Goal: Task Accomplishment & Management: Complete application form

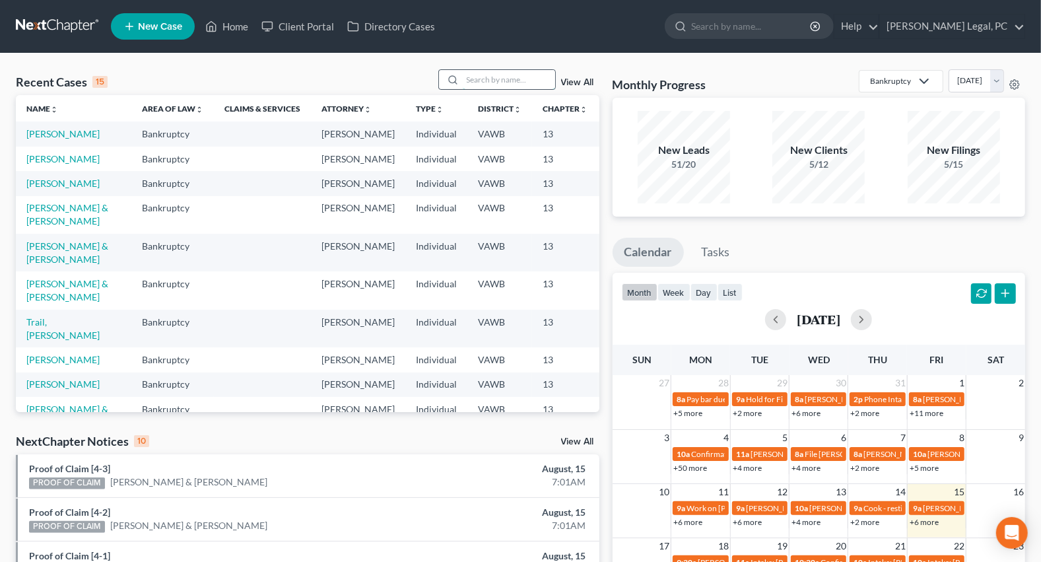
click at [490, 77] on input "search" at bounding box center [509, 79] width 92 height 19
type input "trail"
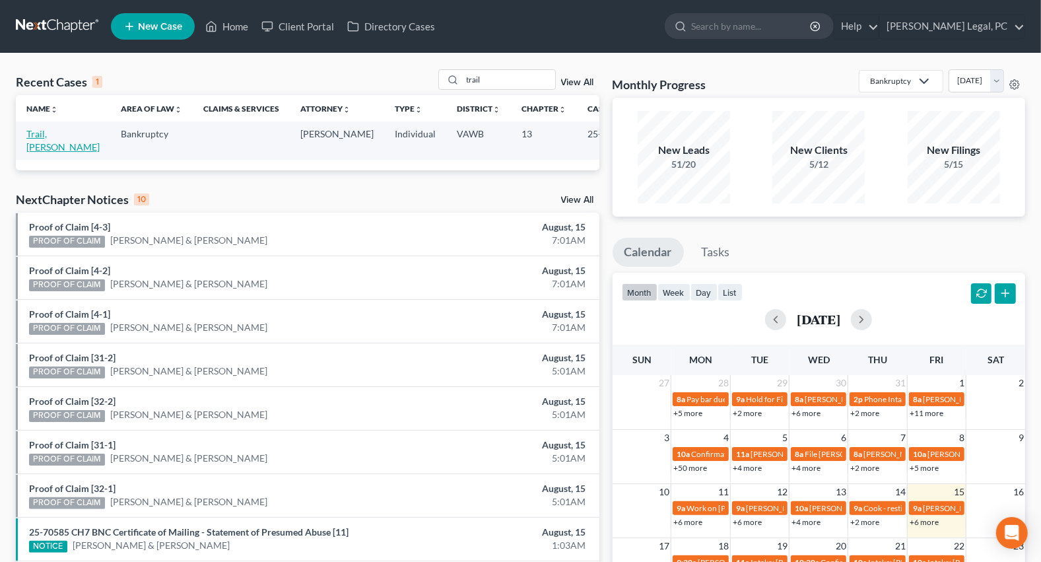
click at [53, 134] on link "Trail, [PERSON_NAME]" at bounding box center [62, 140] width 73 height 24
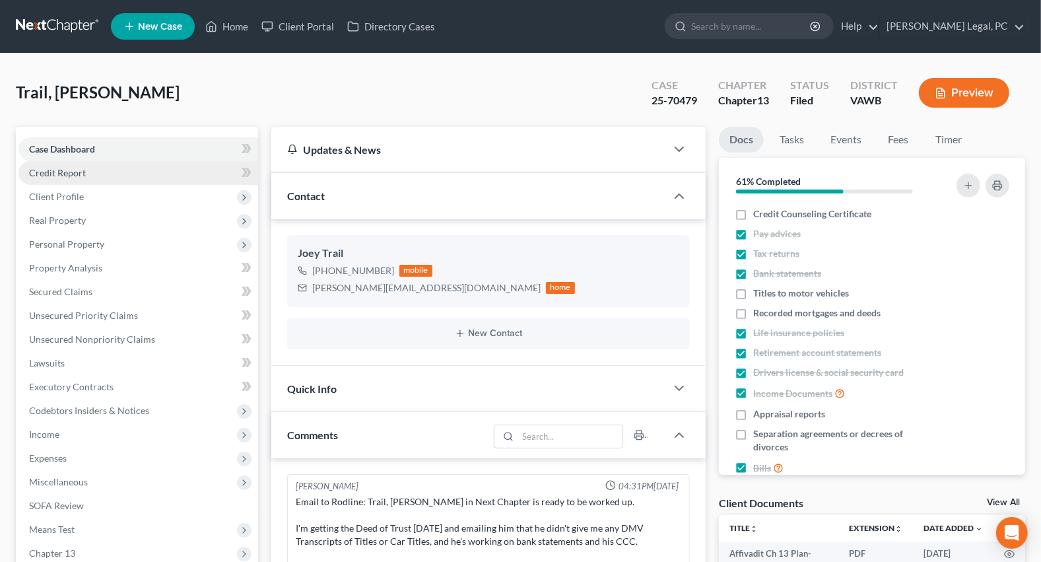
scroll to position [611, 0]
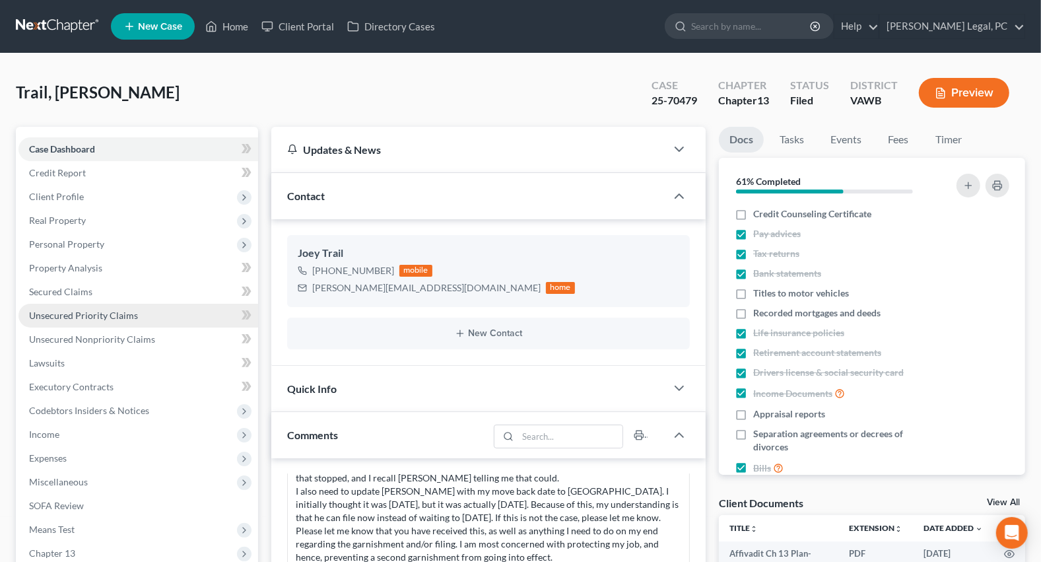
click at [89, 318] on span "Unsecured Priority Claims" at bounding box center [83, 315] width 109 height 11
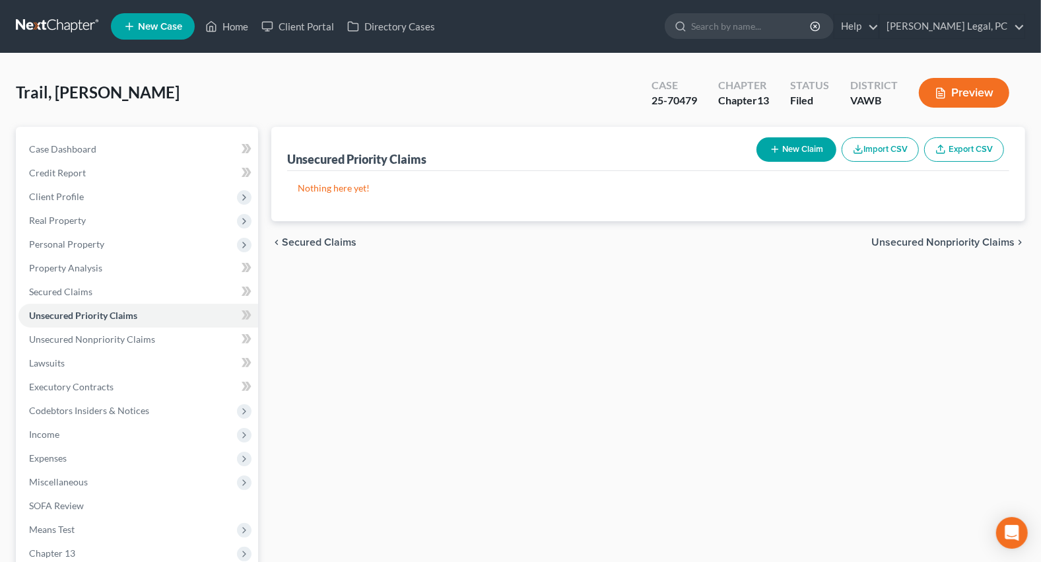
click at [787, 151] on button "New Claim" at bounding box center [797, 149] width 80 height 24
select select "0"
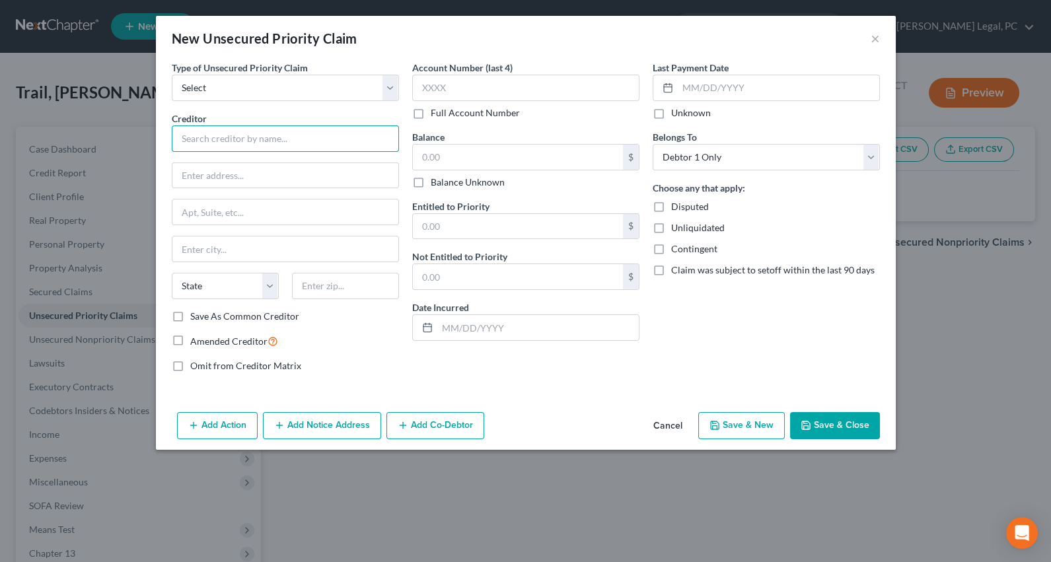
click at [193, 149] on input "text" at bounding box center [285, 138] width 227 height 26
click at [386, 88] on select "Select Taxes & Other Government Units Domestic Support Obligations Extensions o…" at bounding box center [285, 88] width 227 height 26
select select "0"
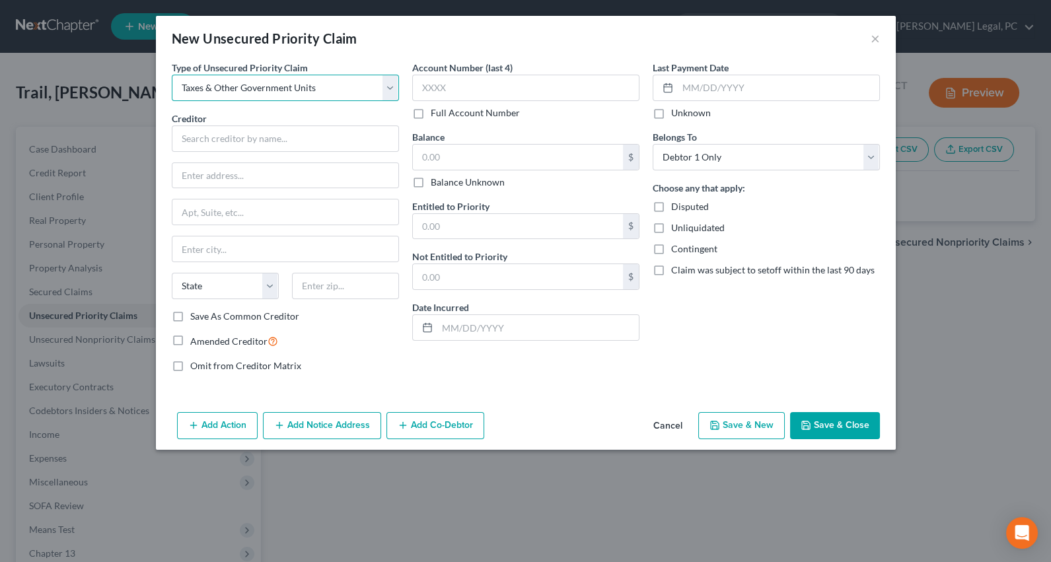
click at [172, 75] on select "Select Taxes & Other Government Units Domestic Support Obligations Extensions o…" at bounding box center [285, 88] width 227 height 26
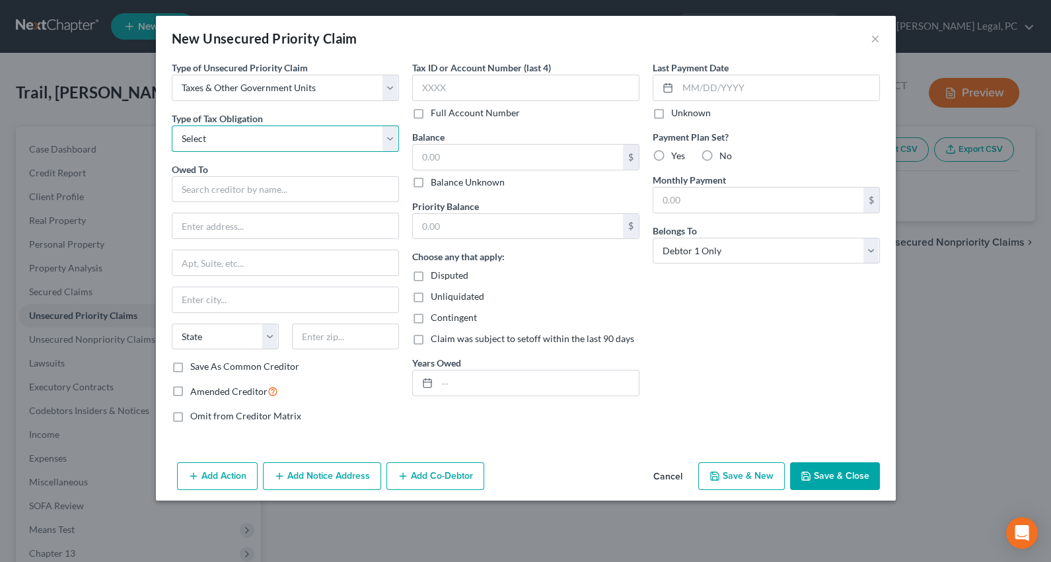
click at [234, 139] on select "Select Federal City State Franchise Tax Board Other" at bounding box center [285, 138] width 227 height 26
select select "0"
click at [172, 125] on select "Select Federal City State Franchise Tax Board Other" at bounding box center [285, 138] width 227 height 26
click at [217, 195] on input "text" at bounding box center [285, 189] width 227 height 26
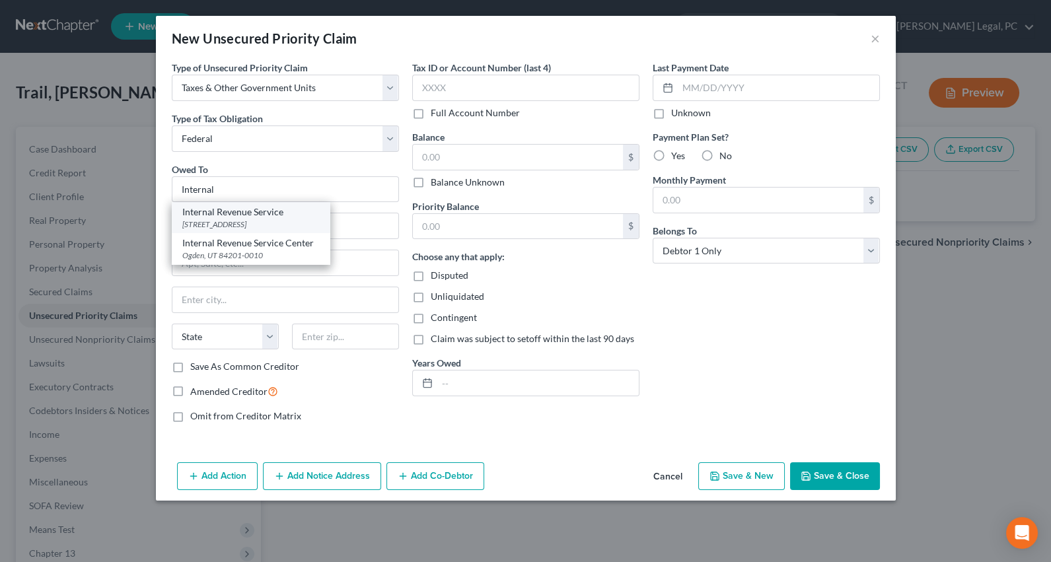
click at [221, 219] on div "[STREET_ADDRESS]" at bounding box center [250, 224] width 137 height 11
type input "Internal Revenue Service"
type input "PO Box 7346"
type input "[GEOGRAPHIC_DATA]"
select select "39"
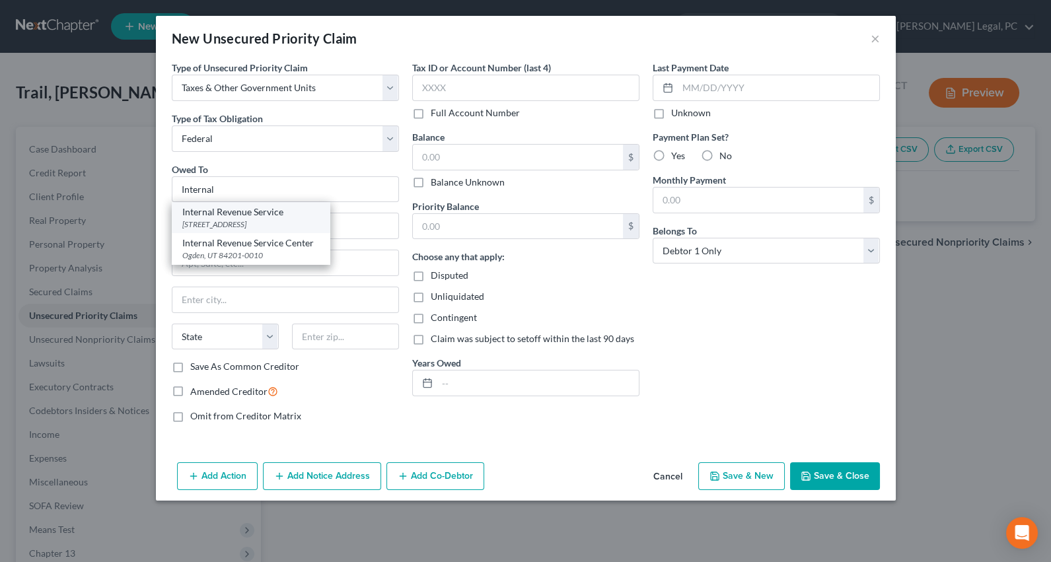
type input "19101"
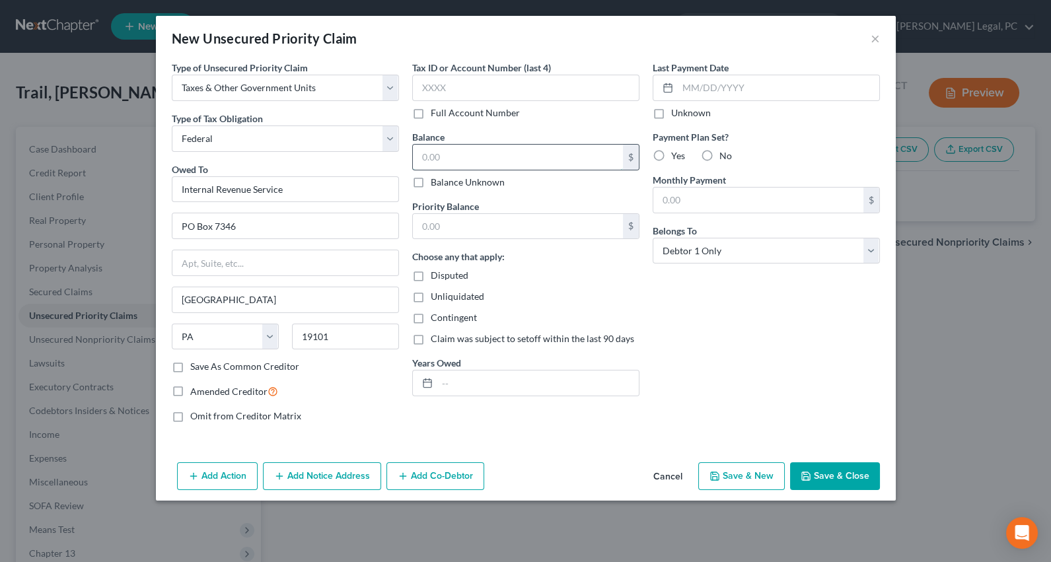
click at [450, 154] on input "text" at bounding box center [518, 157] width 210 height 25
type input "1"
click at [448, 217] on input "text" at bounding box center [518, 226] width 210 height 25
type input "1"
click at [732, 295] on div "Last Payment Date Unknown Payment Plan Set? Yes No Monthly Payment $ Belongs To…" at bounding box center [766, 247] width 240 height 372
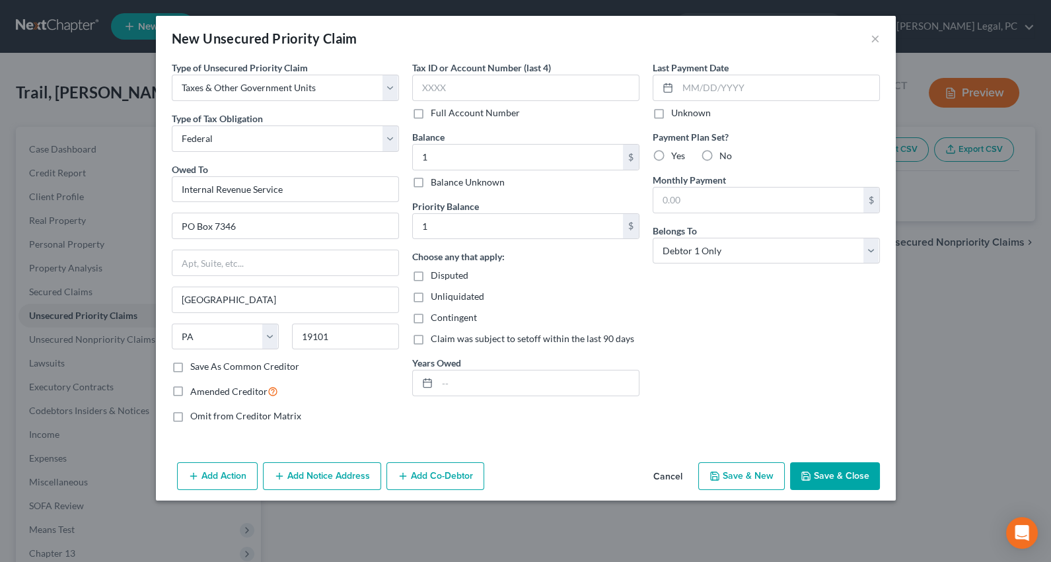
click at [820, 475] on button "Save & Close" at bounding box center [835, 476] width 90 height 28
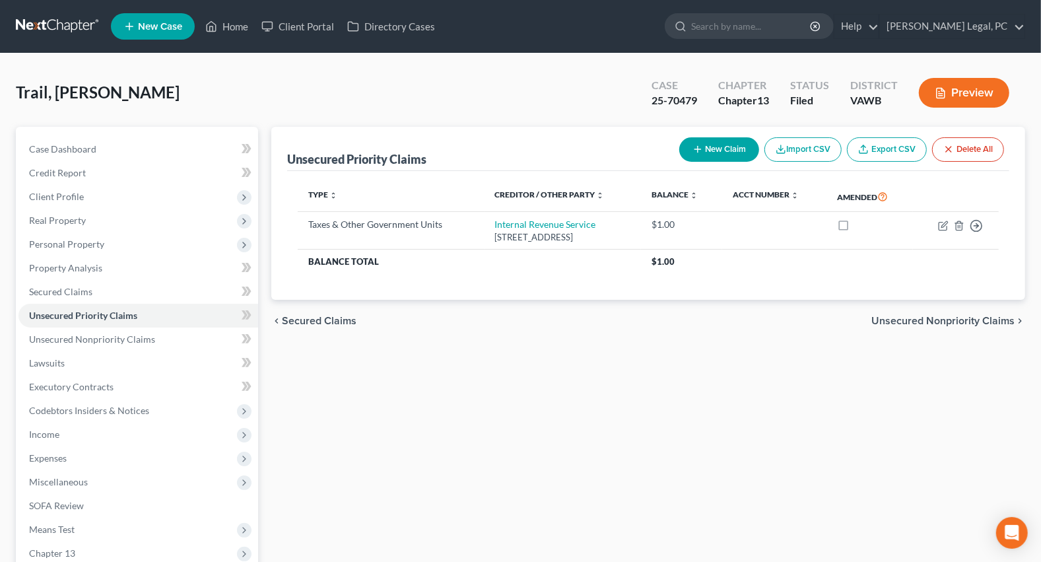
click at [701, 143] on button "New Claim" at bounding box center [720, 149] width 80 height 24
select select "0"
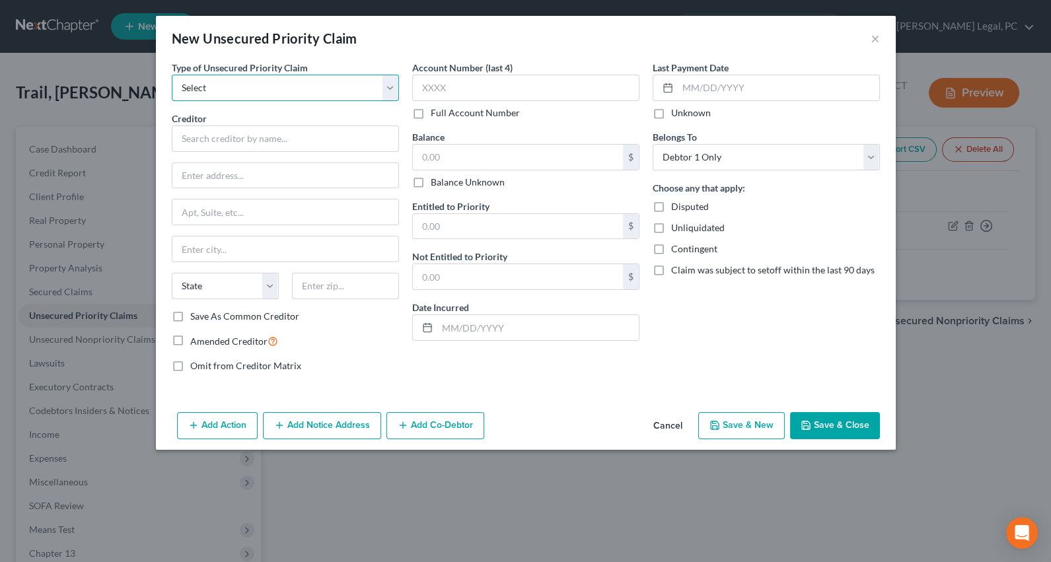
click at [263, 92] on select "Select Taxes & Other Government Units Domestic Support Obligations Extensions o…" at bounding box center [285, 88] width 227 height 26
select select "0"
click at [172, 75] on select "Select Taxes & Other Government Units Domestic Support Obligations Extensions o…" at bounding box center [285, 88] width 227 height 26
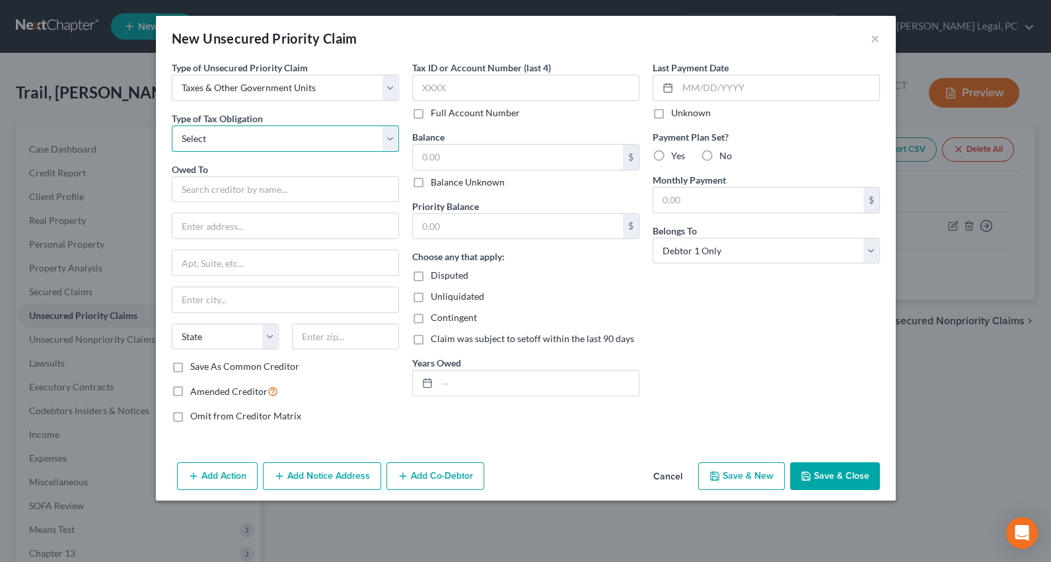
click at [252, 135] on select "Select Federal City State Franchise Tax Board Other" at bounding box center [285, 138] width 227 height 26
select select "2"
click at [172, 125] on select "Select Federal City State Franchise Tax Board Other" at bounding box center [285, 138] width 227 height 26
click at [234, 190] on input "text" at bounding box center [285, 189] width 227 height 26
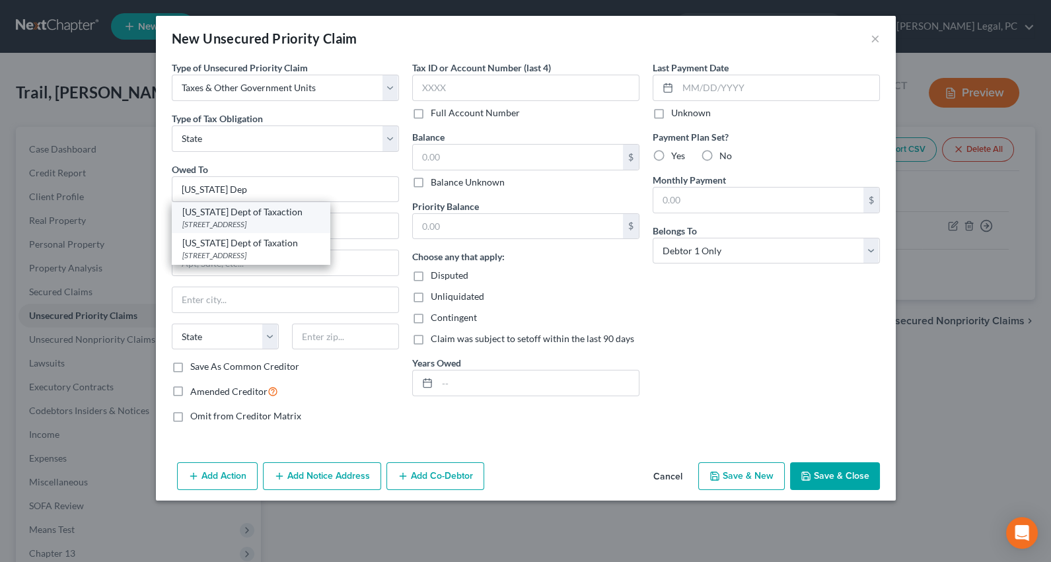
click at [238, 222] on div "[STREET_ADDRESS]" at bounding box center [250, 224] width 137 height 11
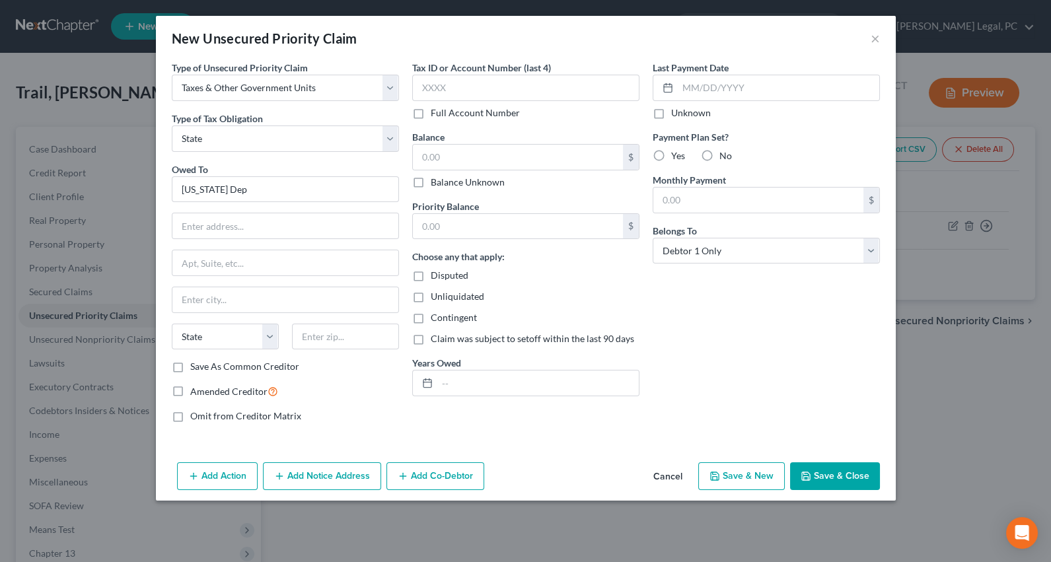
type input "[US_STATE] Dept of Taxaction"
type input "PO Box 2369"
type input "[GEOGRAPHIC_DATA]"
select select "48"
type input "23218"
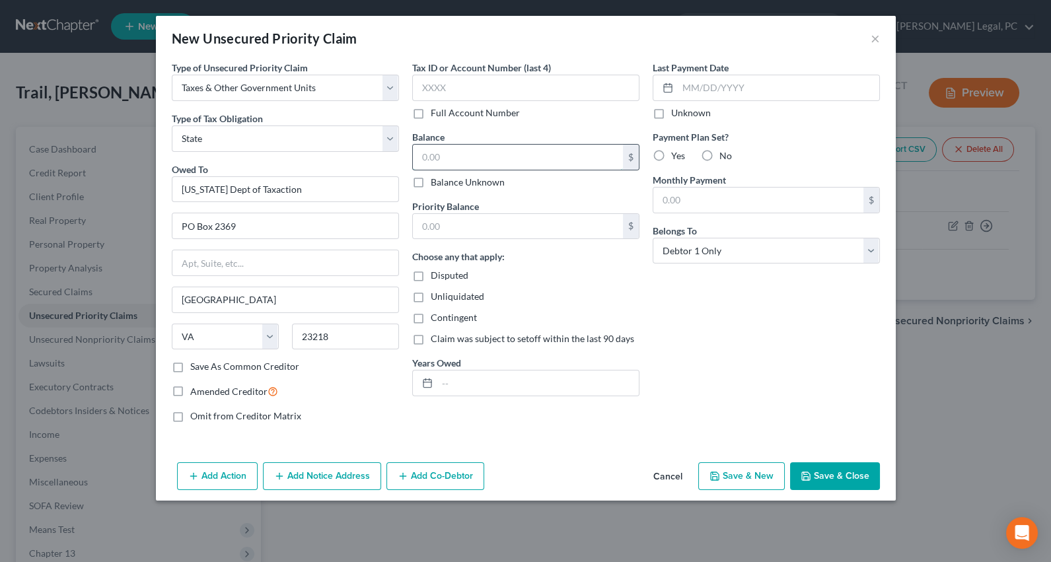
click at [445, 160] on input "text" at bounding box center [518, 157] width 210 height 25
type input "1"
click at [446, 216] on input "text" at bounding box center [518, 226] width 210 height 25
type input "1"
click at [740, 306] on div "Last Payment Date Unknown Payment Plan Set? Yes No Monthly Payment $ Belongs To…" at bounding box center [766, 247] width 240 height 372
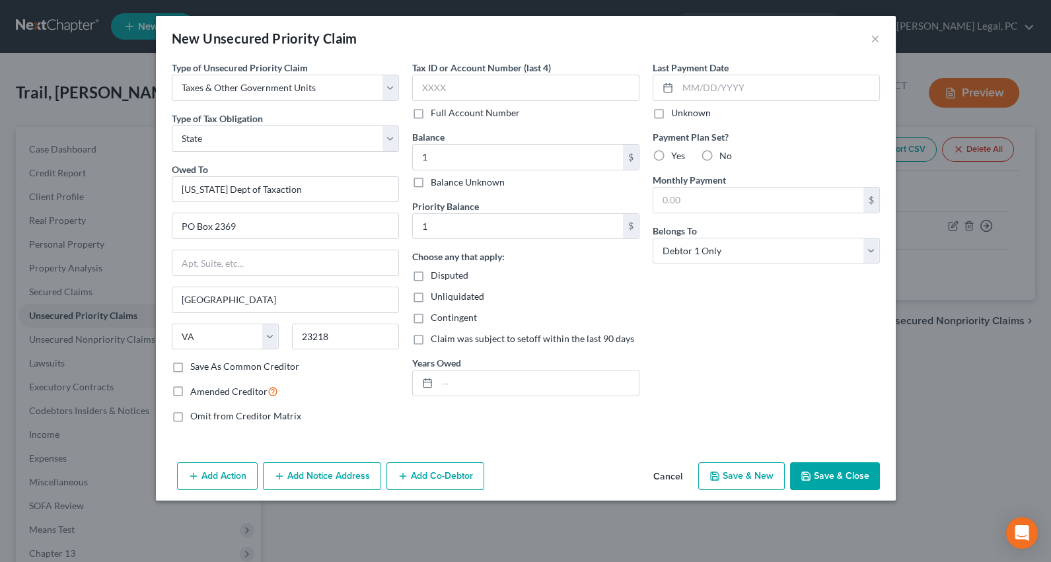
click at [818, 479] on button "Save & Close" at bounding box center [835, 476] width 90 height 28
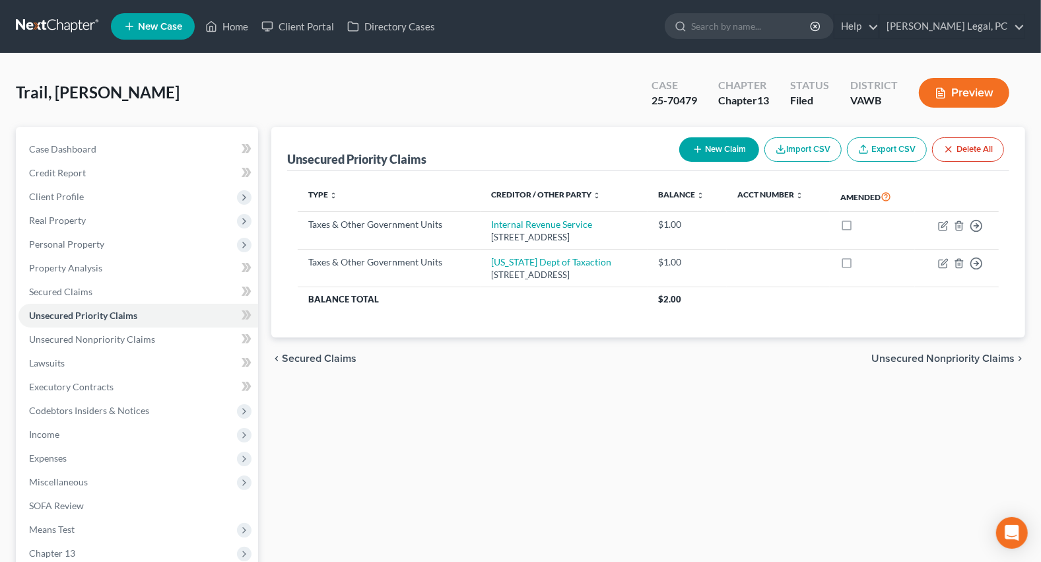
click at [700, 149] on icon "button" at bounding box center [698, 149] width 11 height 11
select select "0"
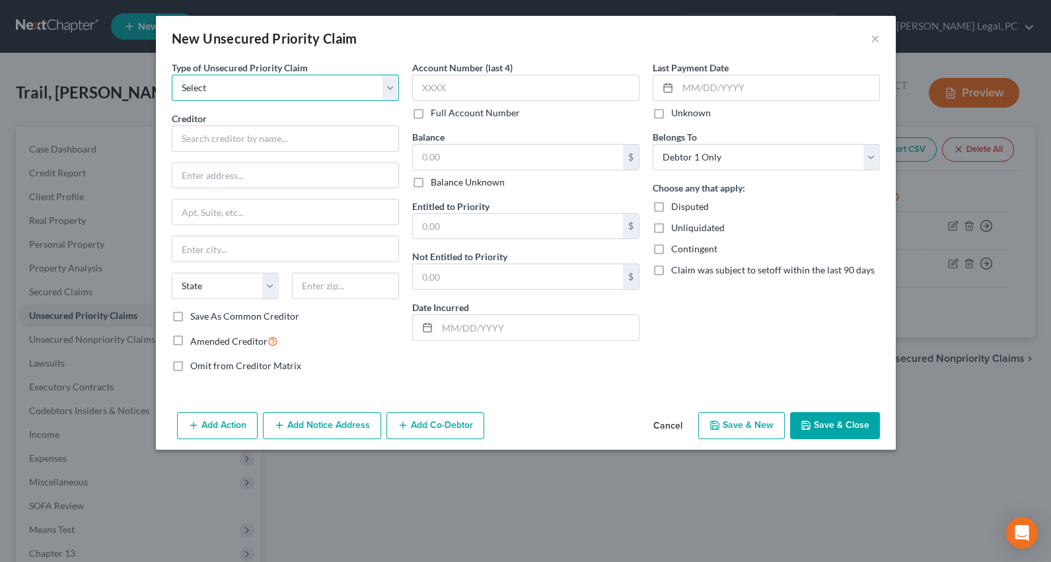
click at [297, 86] on select "Select Taxes & Other Government Units Domestic Support Obligations Extensions o…" at bounding box center [285, 88] width 227 height 26
select select "0"
click at [172, 75] on select "Select Taxes & Other Government Units Domestic Support Obligations Extensions o…" at bounding box center [285, 88] width 227 height 26
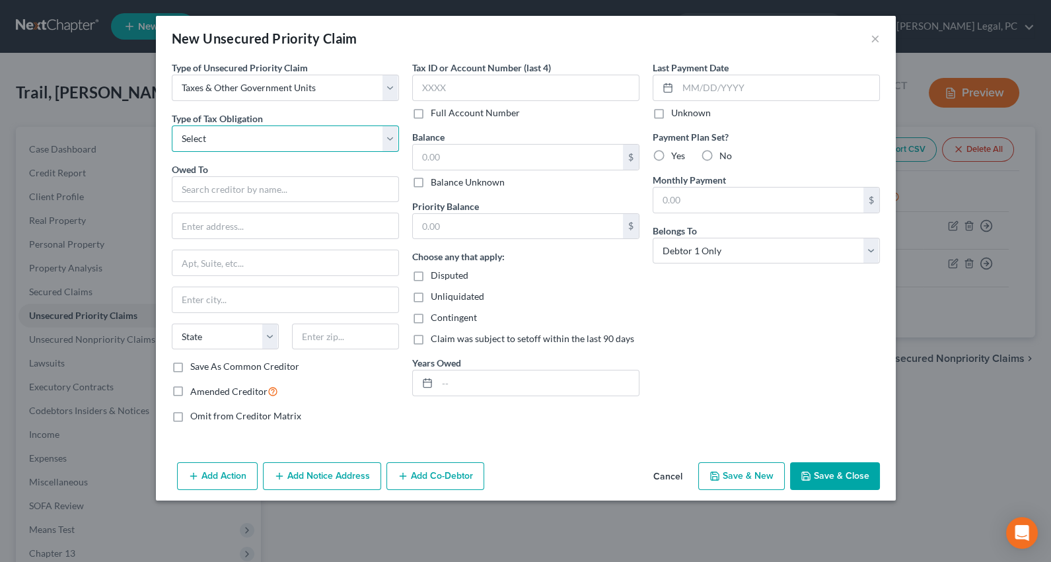
click at [304, 137] on select "Select Federal City State Franchise Tax Board Other" at bounding box center [285, 138] width 227 height 26
select select "2"
click at [172, 125] on select "Select Federal City State Franchise Tax Board Other" at bounding box center [285, 138] width 227 height 26
click at [280, 191] on input "text" at bounding box center [285, 189] width 227 height 26
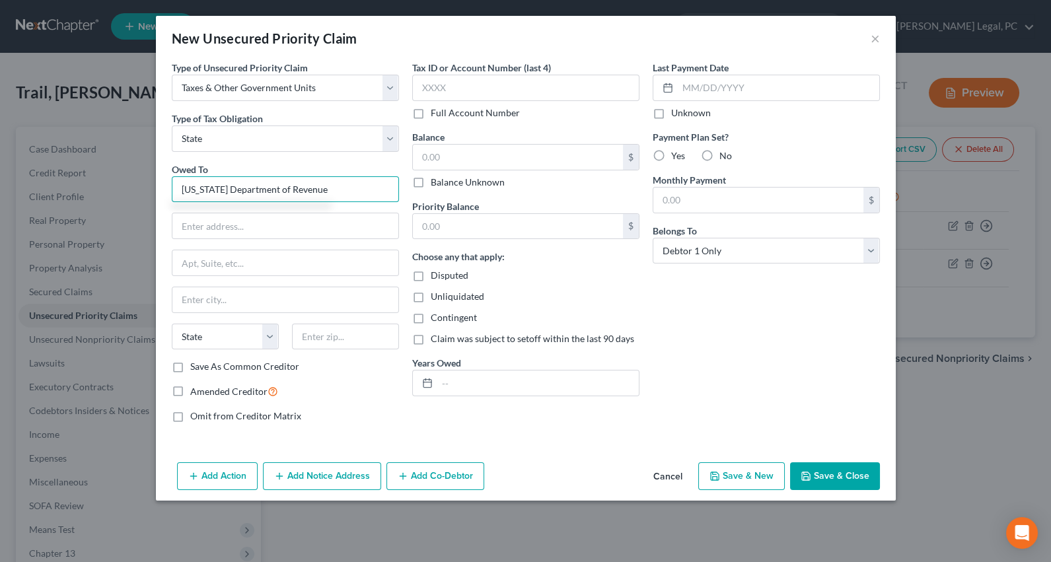
type input "[US_STATE] Department of Revenue"
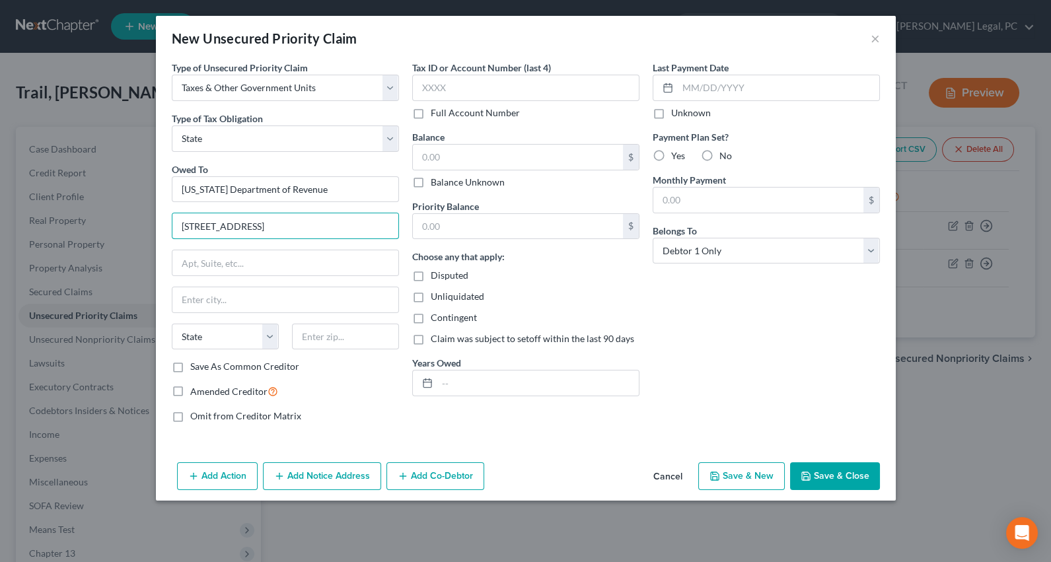
type input "[STREET_ADDRESS]"
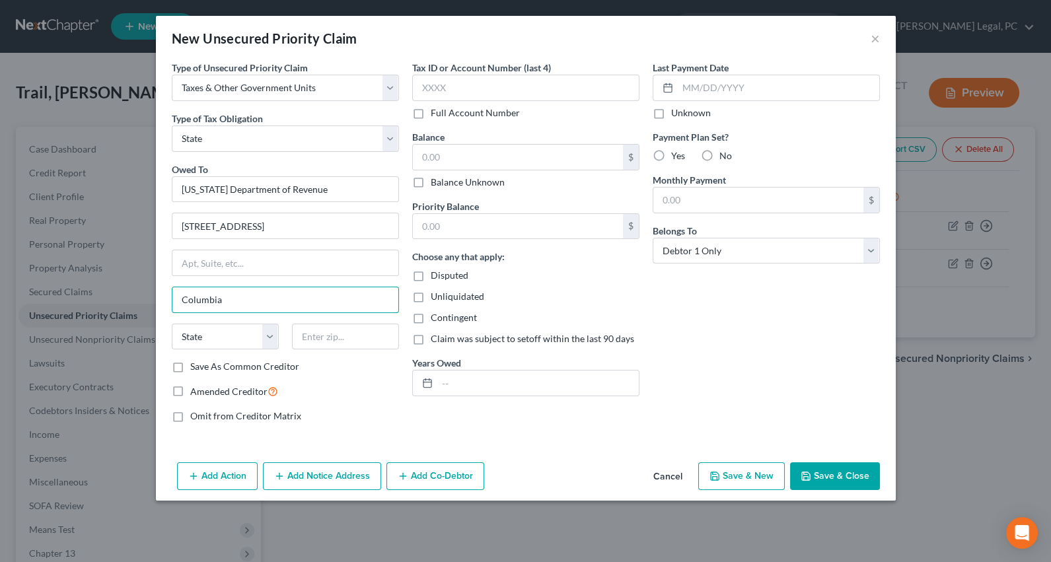
type input "Columbia"
select select "42"
type input "29210"
click at [442, 160] on input "text" at bounding box center [518, 157] width 210 height 25
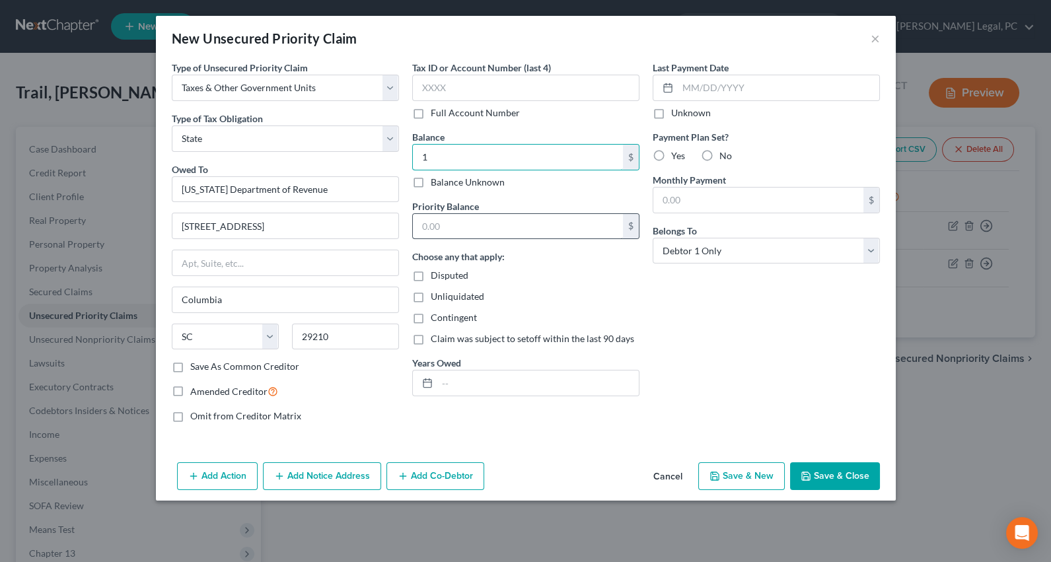
type input "1"
click at [457, 224] on input "text" at bounding box center [518, 226] width 210 height 25
type input "1"
click at [759, 322] on div "Last Payment Date Unknown Payment Plan Set? Yes No Monthly Payment $ Belongs To…" at bounding box center [766, 247] width 240 height 372
click at [849, 473] on button "Save & Close" at bounding box center [835, 476] width 90 height 28
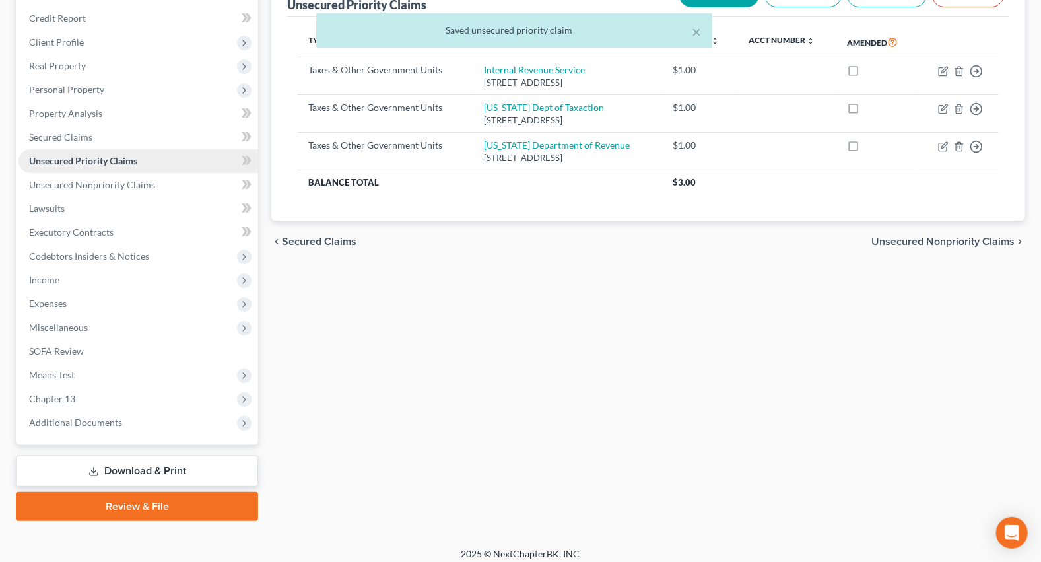
scroll to position [162, 0]
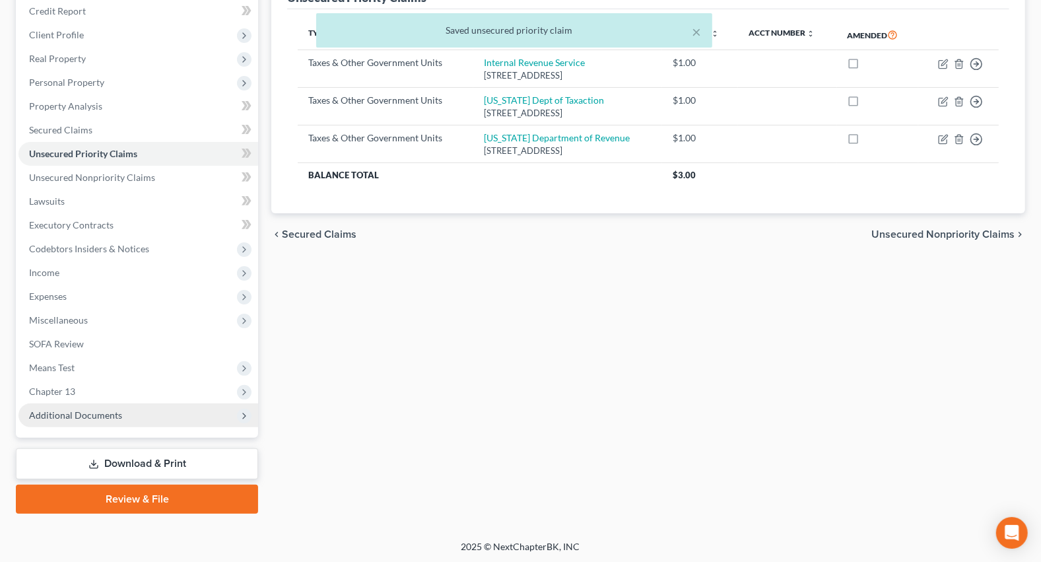
click at [88, 411] on span "Additional Documents" at bounding box center [75, 414] width 93 height 11
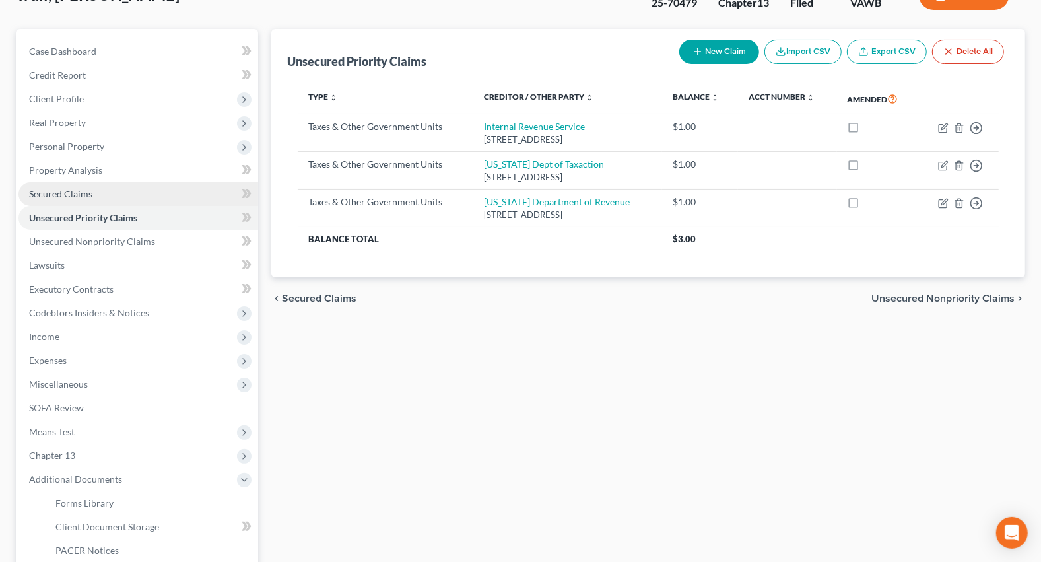
scroll to position [0, 0]
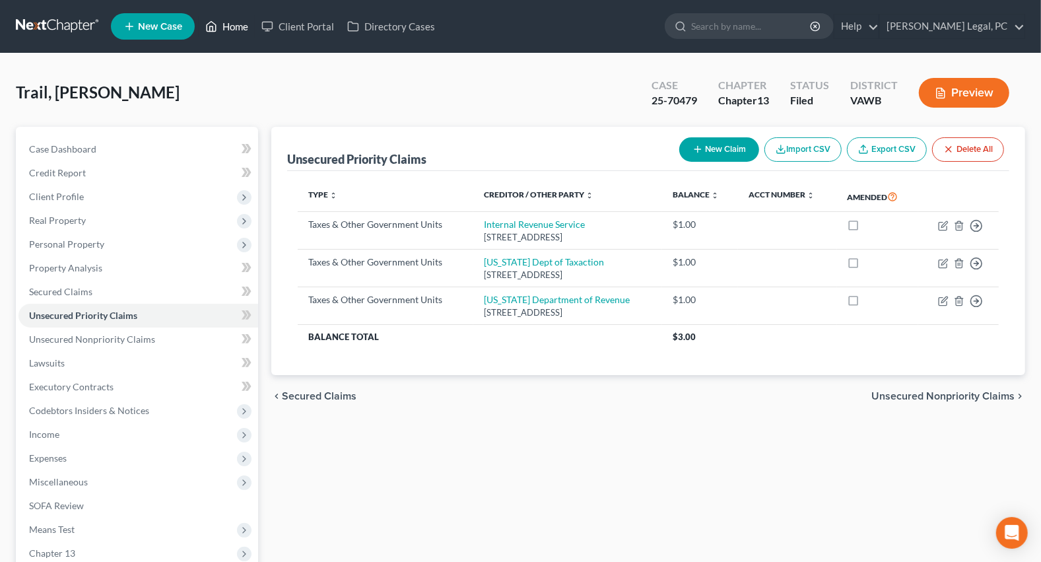
click at [230, 28] on link "Home" at bounding box center [227, 27] width 56 height 24
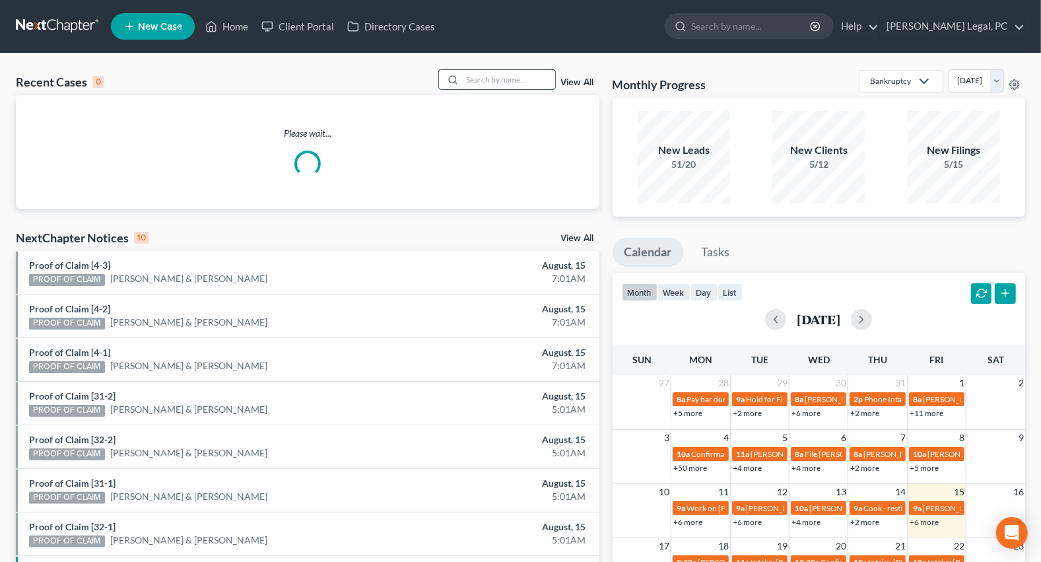
click at [463, 87] on input "search" at bounding box center [509, 79] width 92 height 19
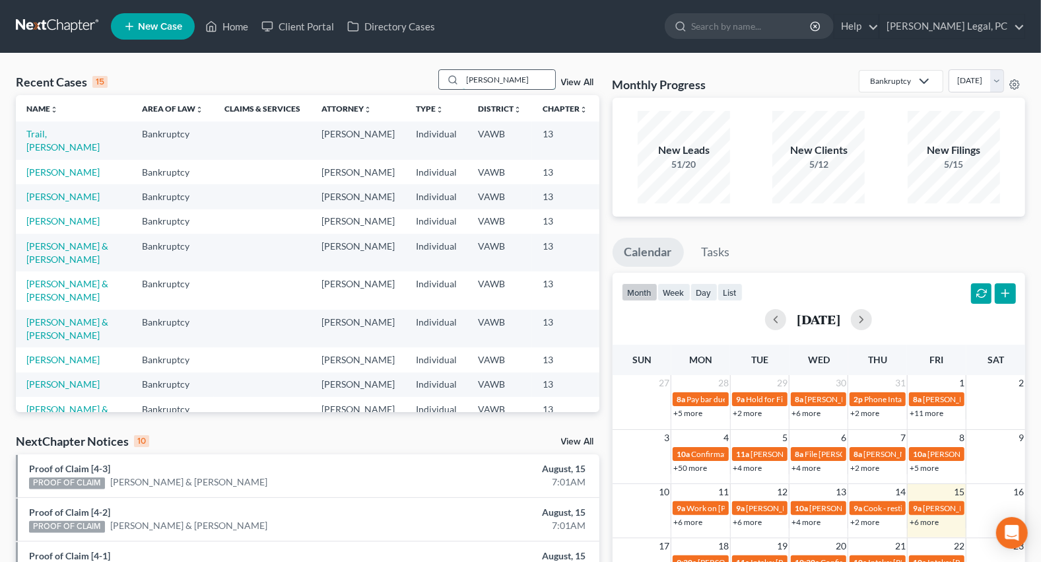
type input "[PERSON_NAME]"
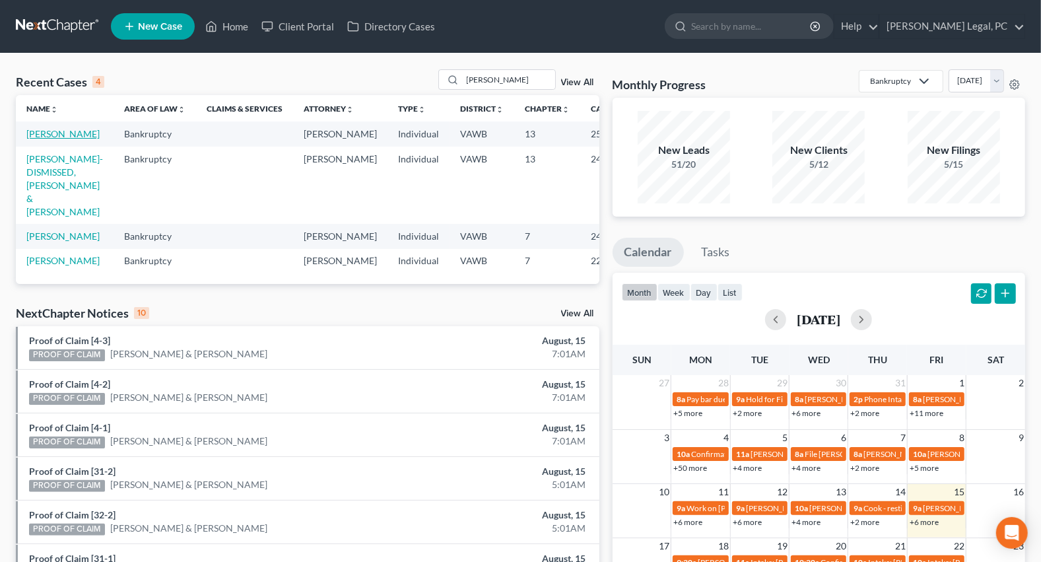
click at [32, 139] on link "[PERSON_NAME]" at bounding box center [62, 133] width 73 height 11
select select "6"
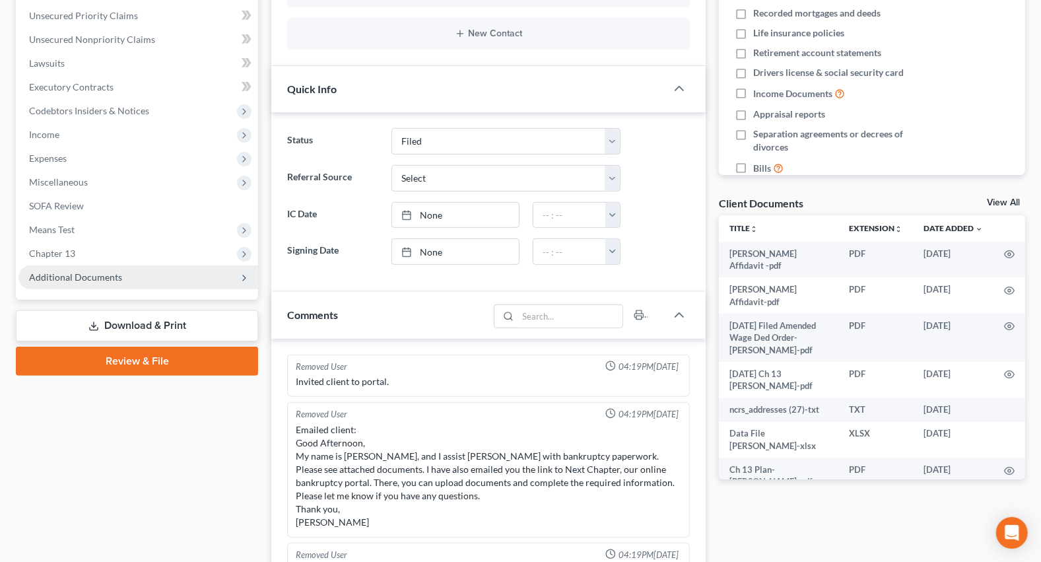
scroll to position [1506, 0]
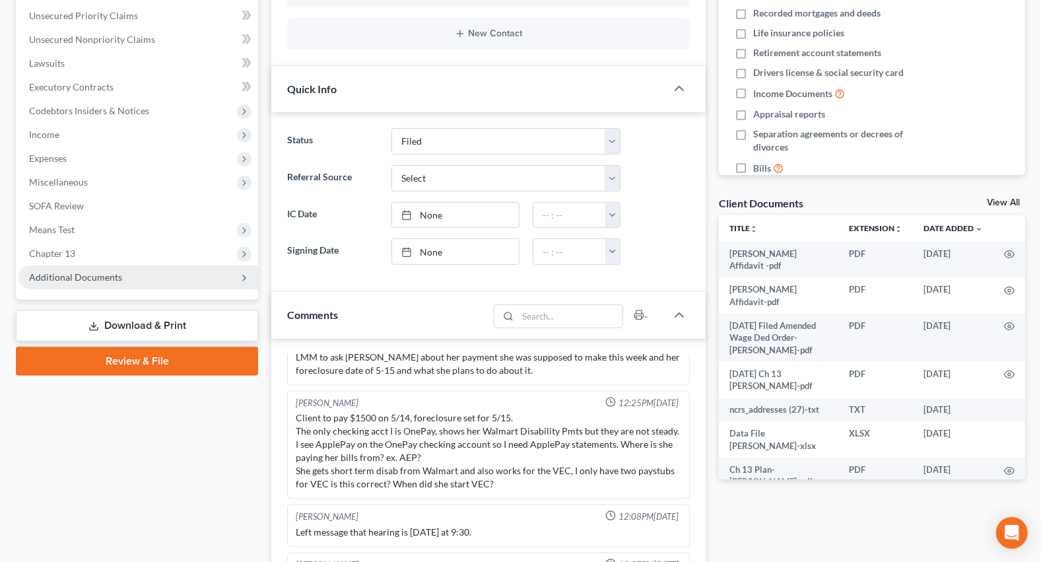
click at [75, 280] on span "Additional Documents" at bounding box center [75, 276] width 93 height 11
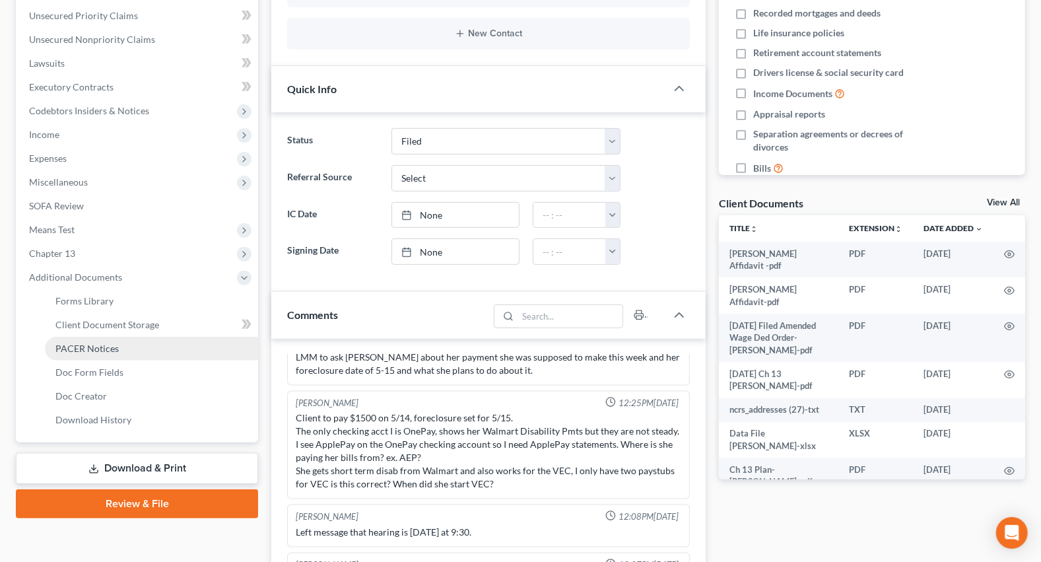
click at [88, 343] on span "PACER Notices" at bounding box center [86, 348] width 63 height 11
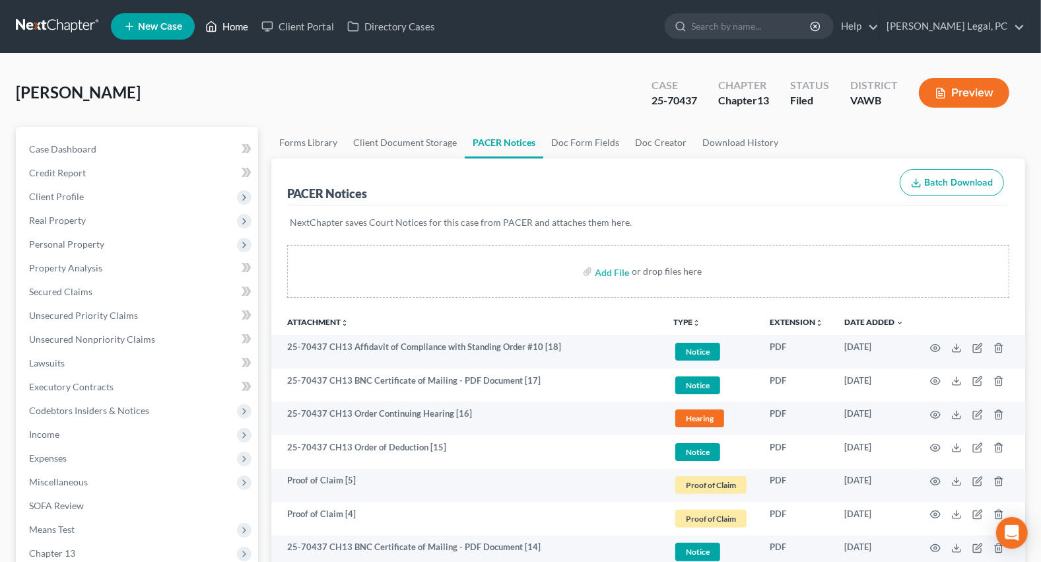
click at [246, 29] on link "Home" at bounding box center [227, 27] width 56 height 24
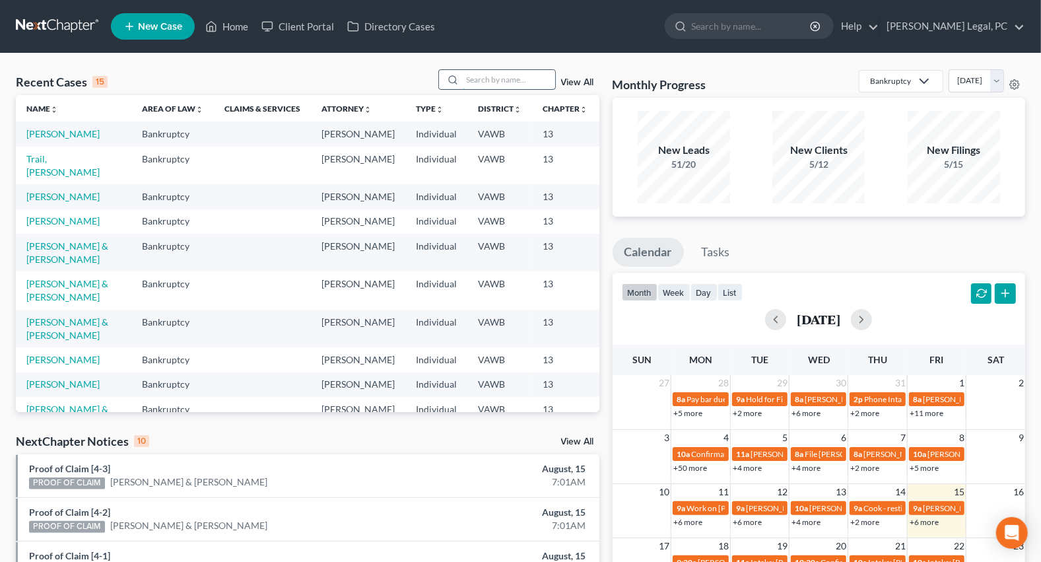
click at [491, 79] on input "search" at bounding box center [509, 79] width 92 height 19
type input "west"
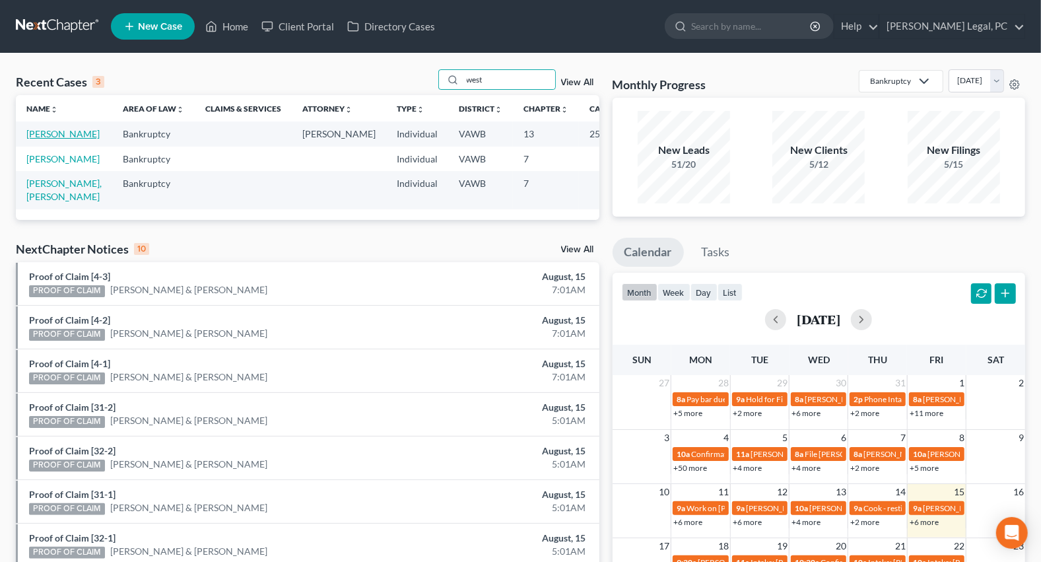
click at [45, 137] on link "[PERSON_NAME]" at bounding box center [62, 133] width 73 height 11
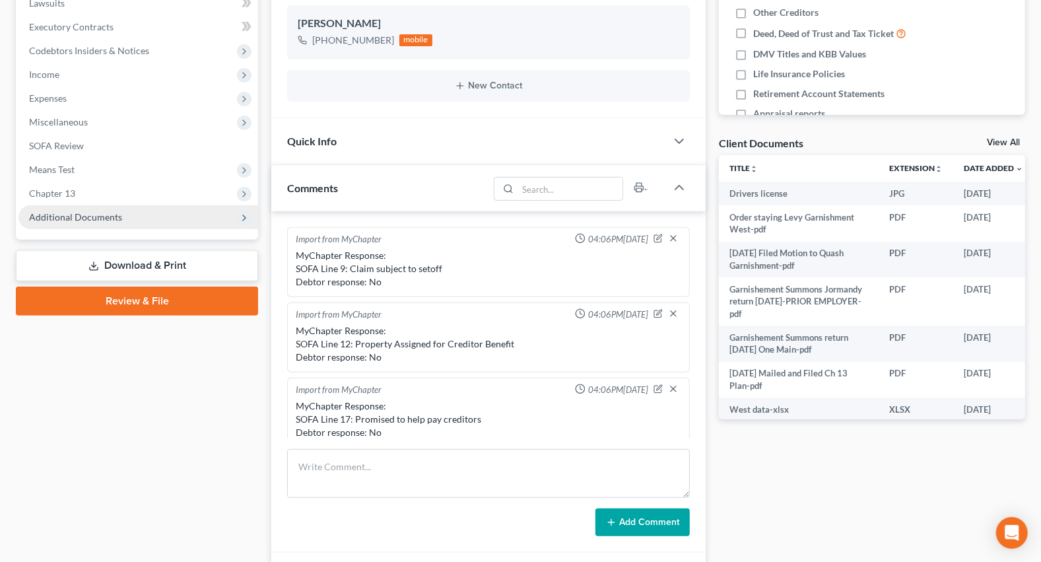
scroll to position [1041, 0]
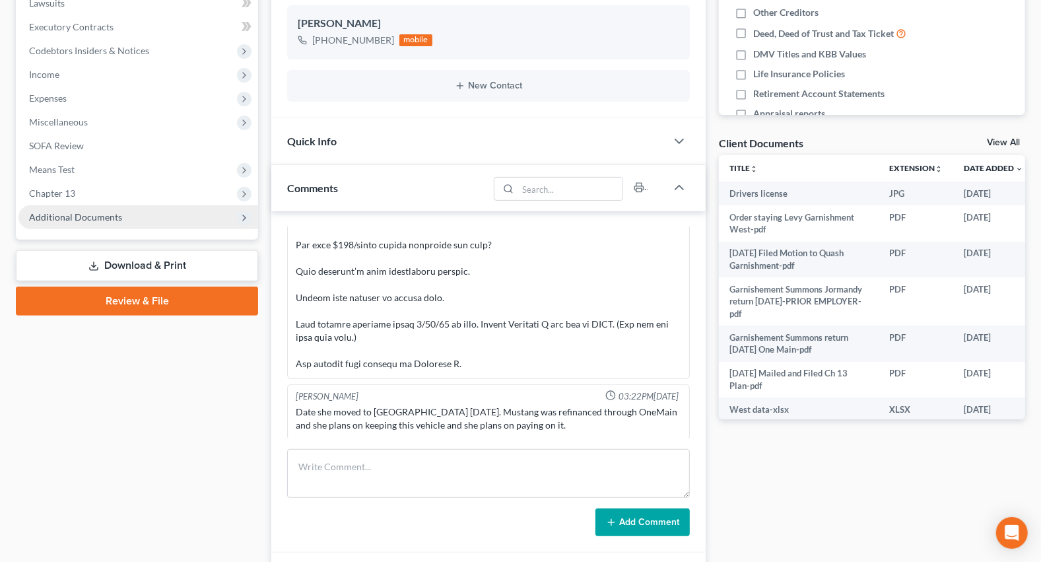
click at [59, 205] on span "Additional Documents" at bounding box center [138, 217] width 240 height 24
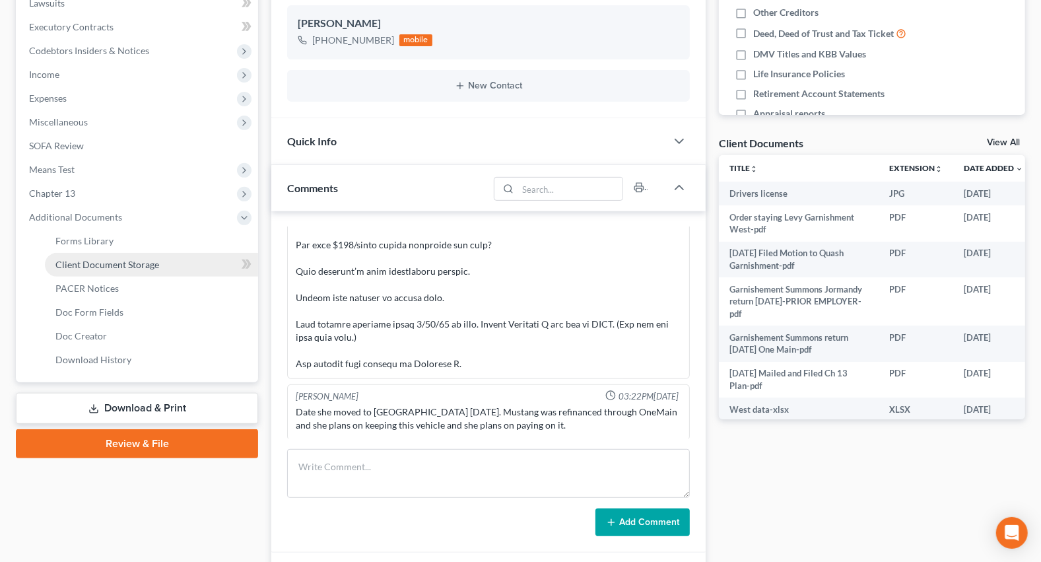
click at [90, 264] on span "Client Document Storage" at bounding box center [107, 264] width 104 height 11
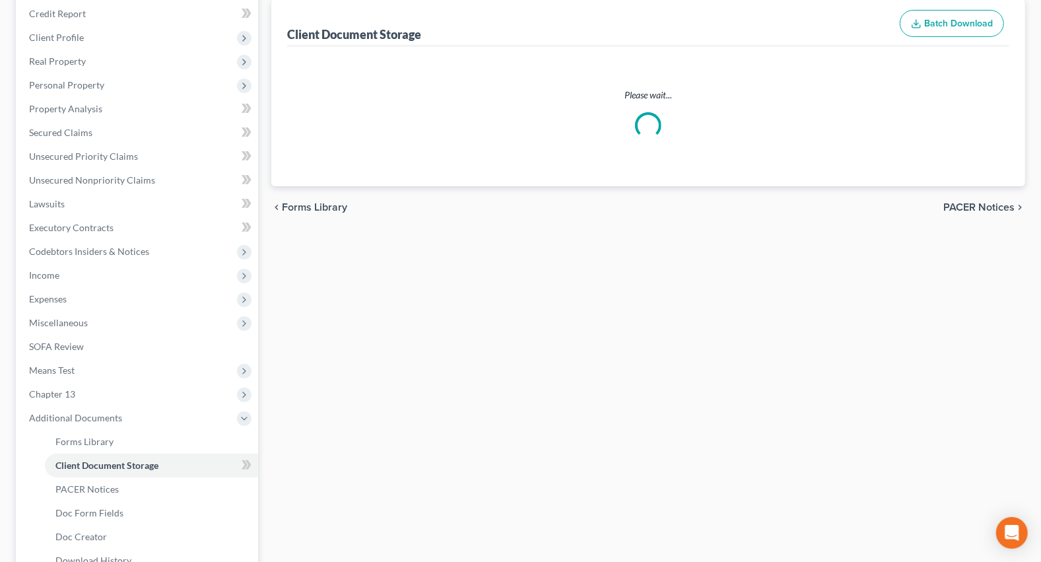
select select "0"
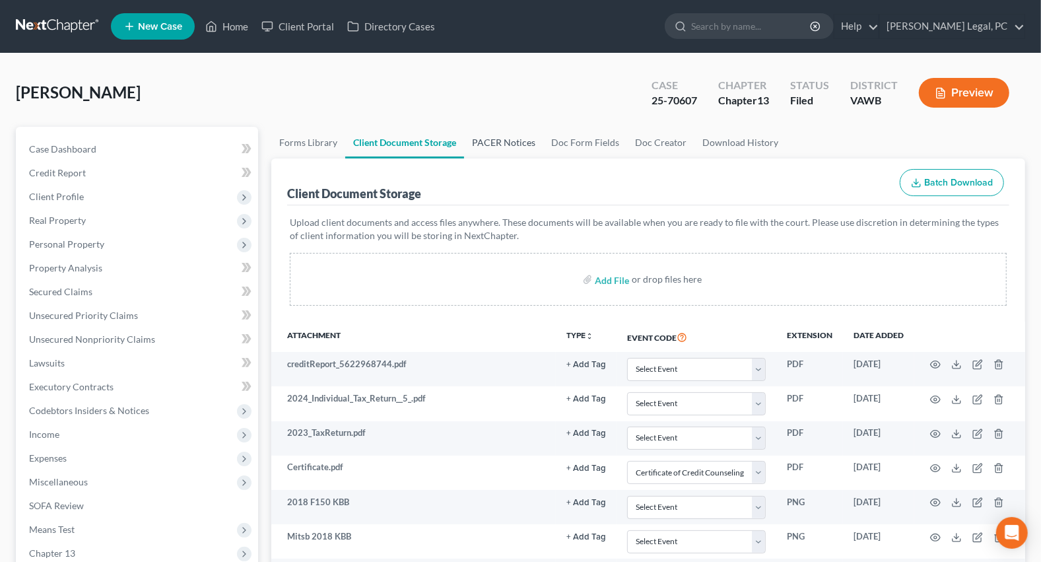
click at [511, 131] on link "PACER Notices" at bounding box center [503, 143] width 79 height 32
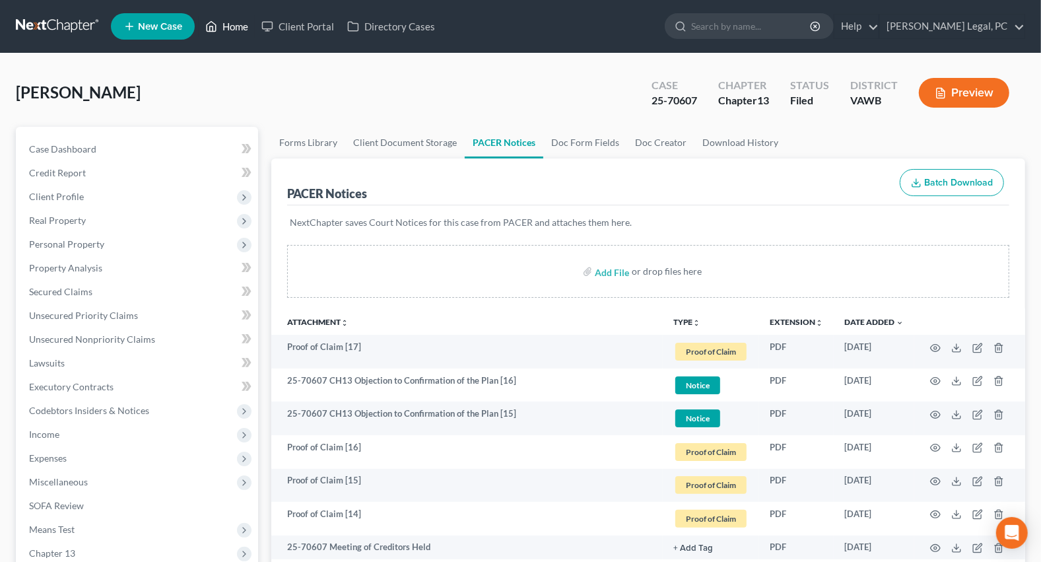
click at [219, 31] on link "Home" at bounding box center [227, 27] width 56 height 24
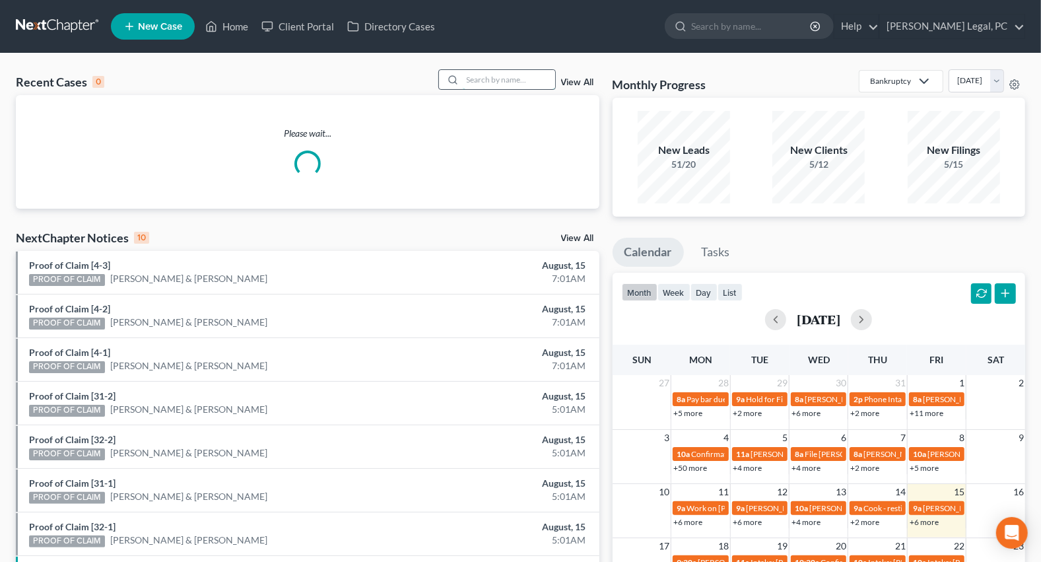
click at [471, 75] on input "search" at bounding box center [509, 79] width 92 height 19
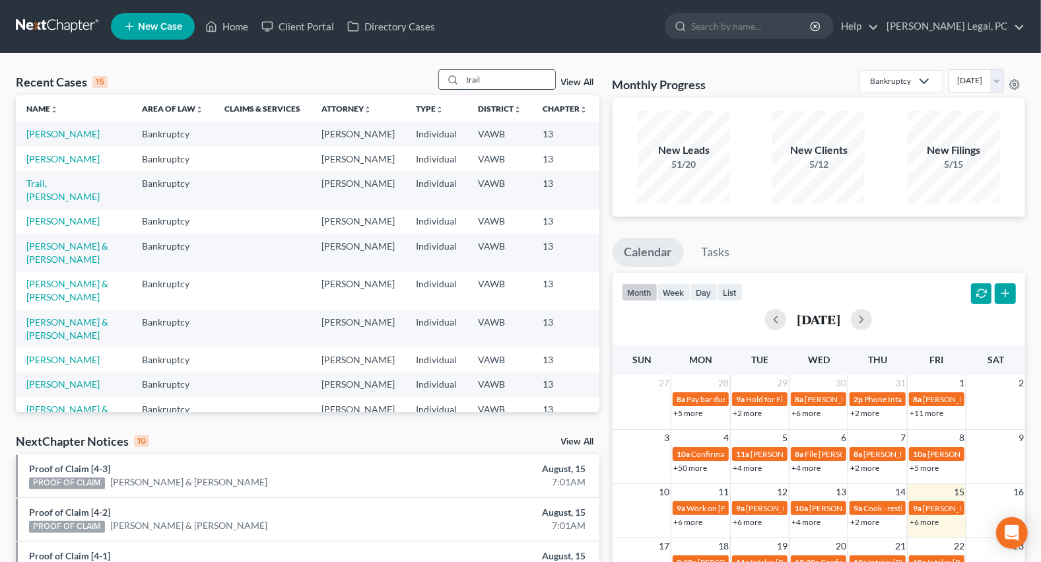
type input "trail"
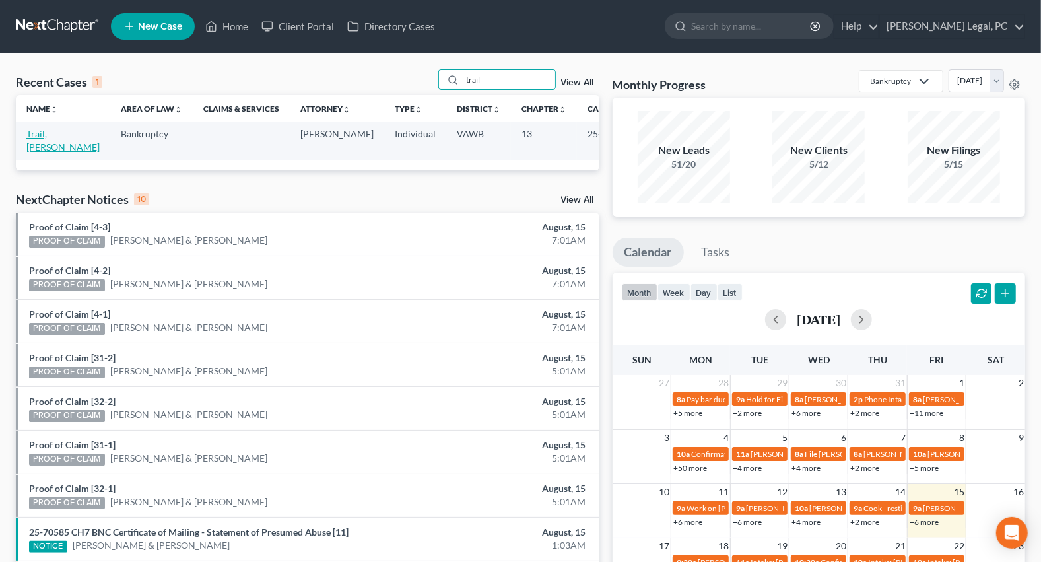
click at [54, 135] on link "Trail, [PERSON_NAME]" at bounding box center [62, 140] width 73 height 24
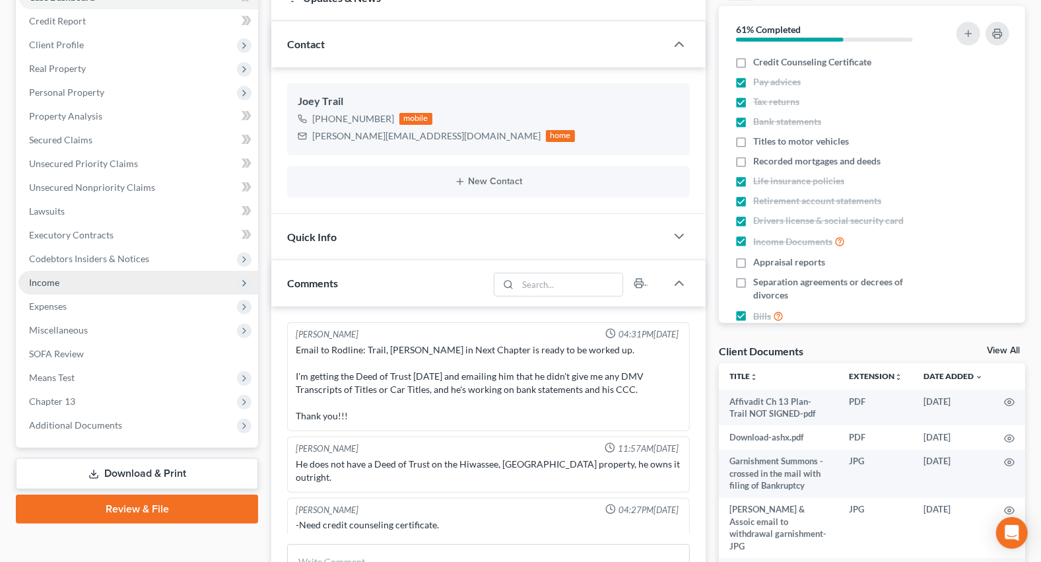
scroll to position [180, 0]
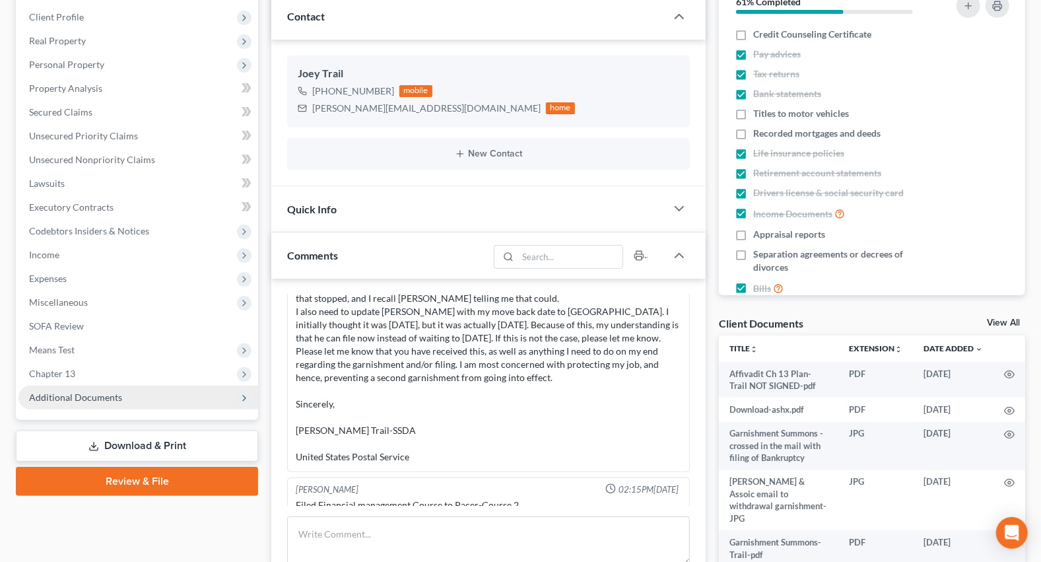
click at [88, 400] on span "Additional Documents" at bounding box center [75, 397] width 93 height 11
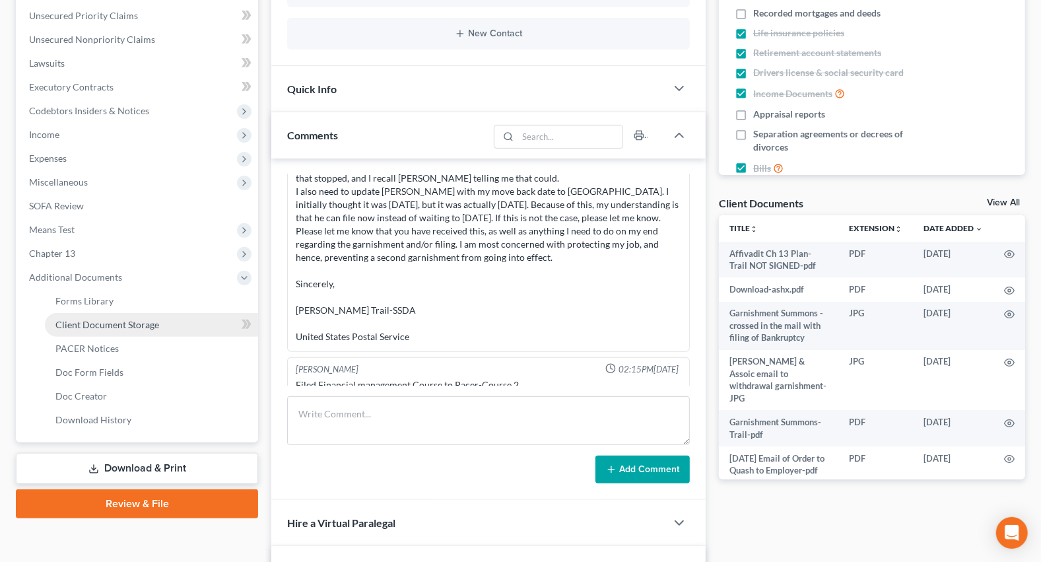
click at [92, 322] on span "Client Document Storage" at bounding box center [107, 324] width 104 height 11
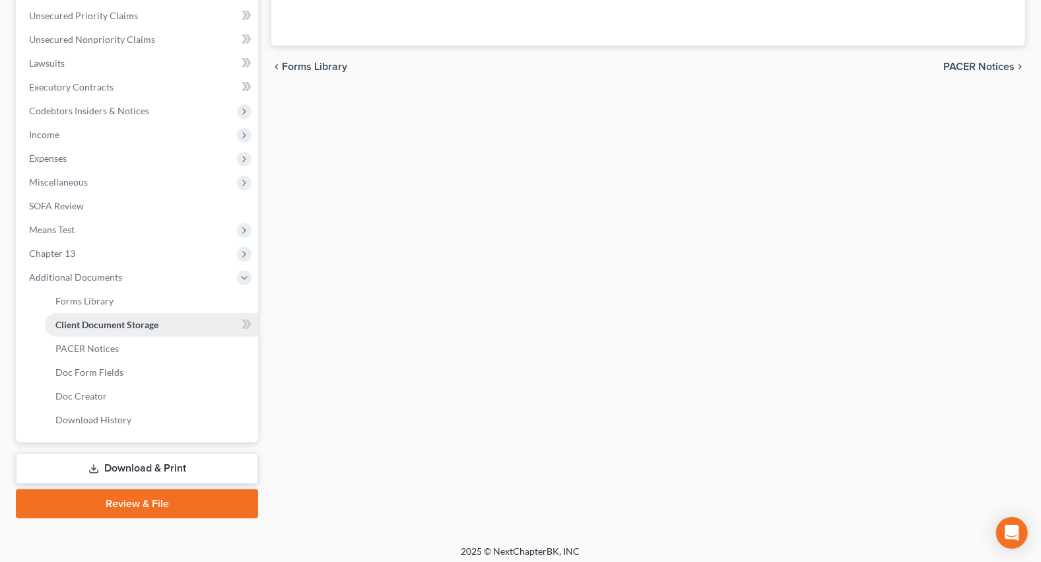
scroll to position [118, 0]
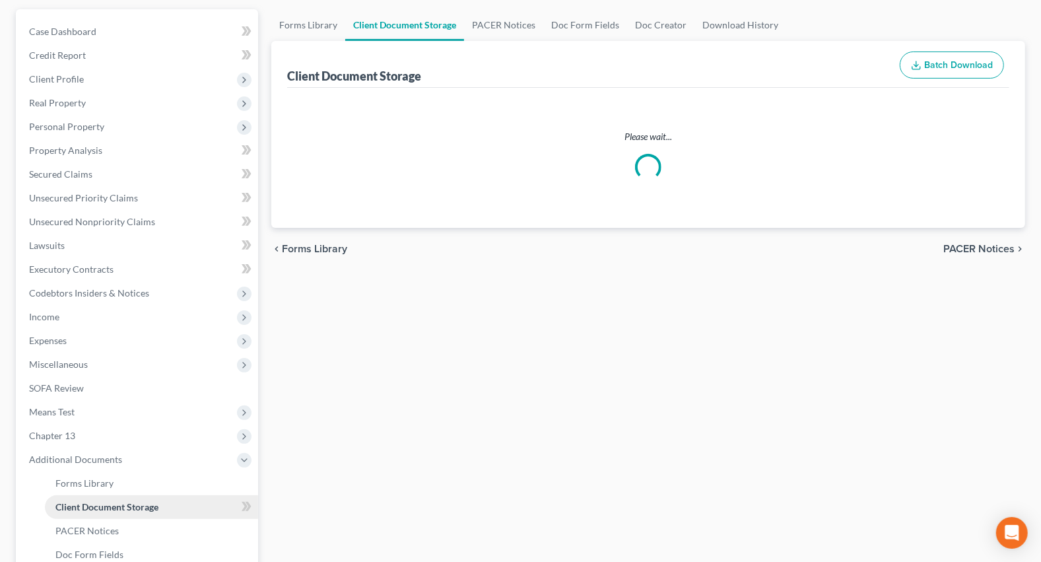
select select "0"
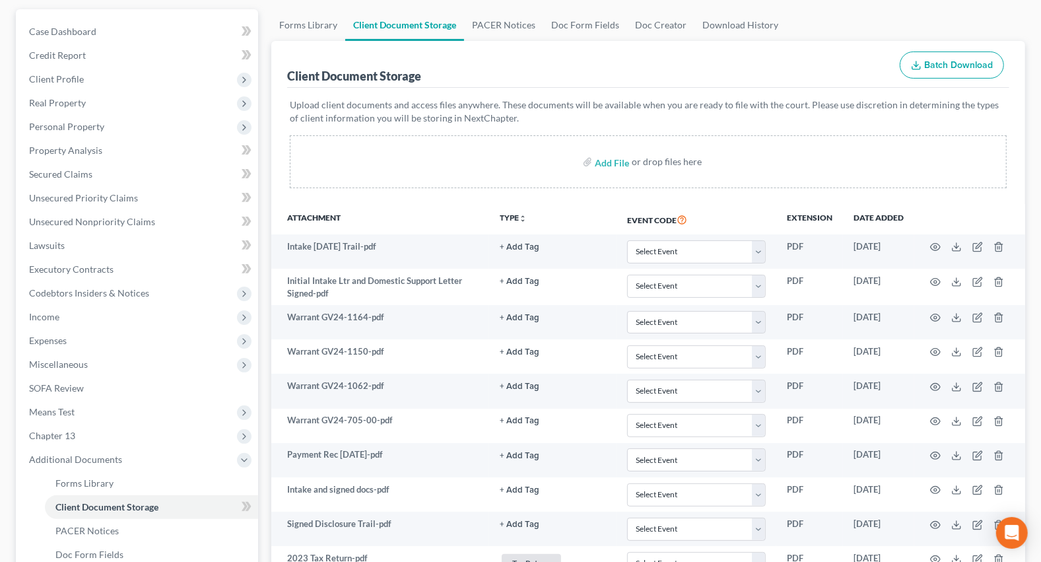
scroll to position [0, 0]
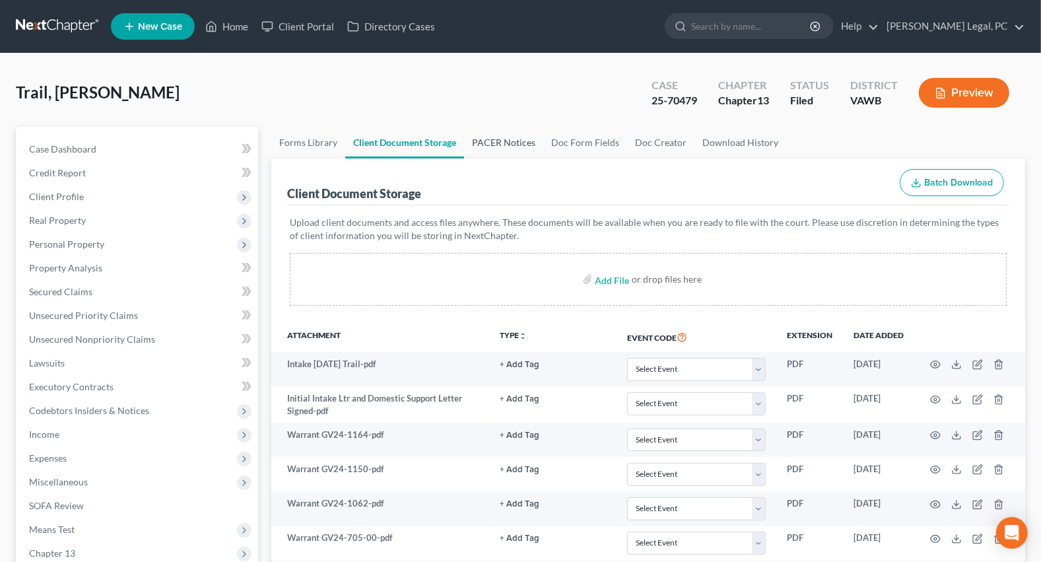
click at [501, 137] on link "PACER Notices" at bounding box center [503, 143] width 79 height 32
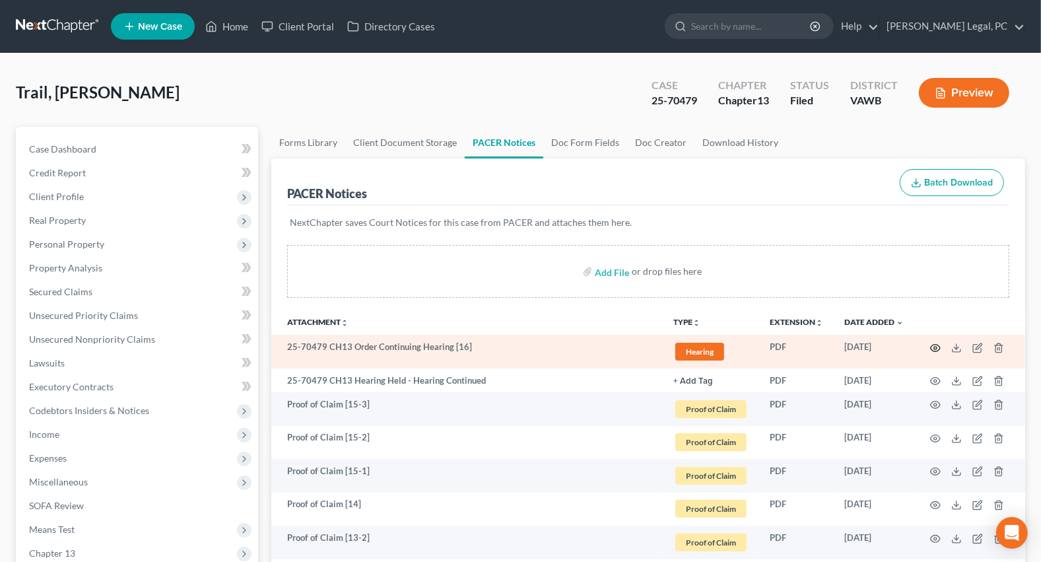
click at [930, 348] on icon "button" at bounding box center [935, 348] width 11 height 11
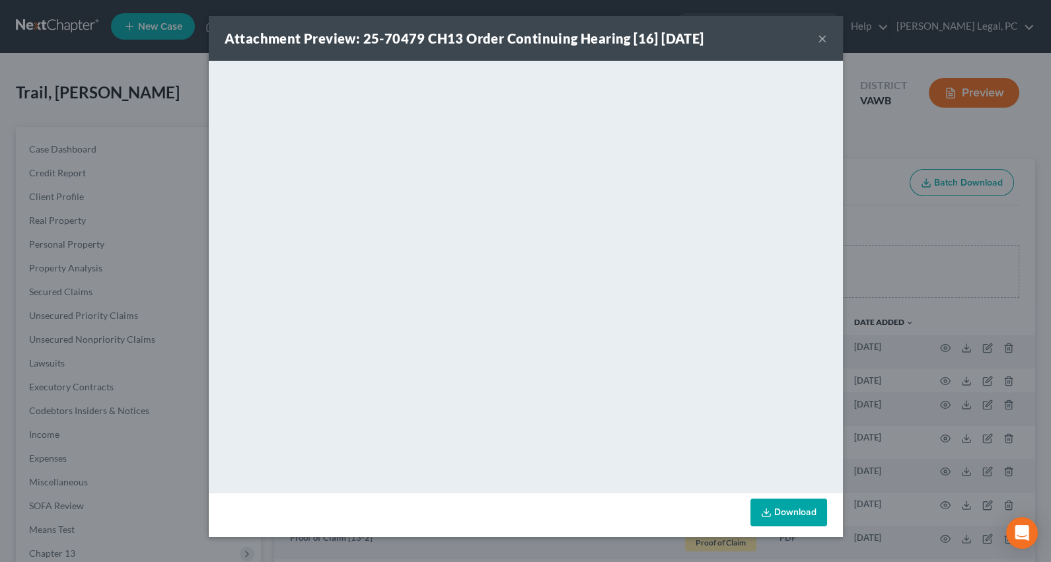
click at [823, 36] on button "×" at bounding box center [822, 38] width 9 height 16
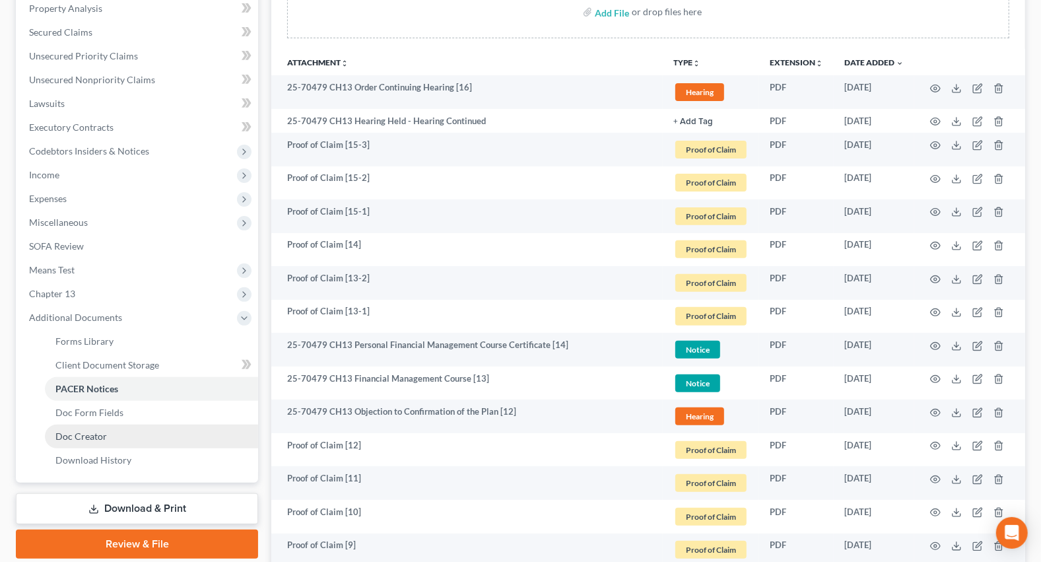
scroll to position [360, 0]
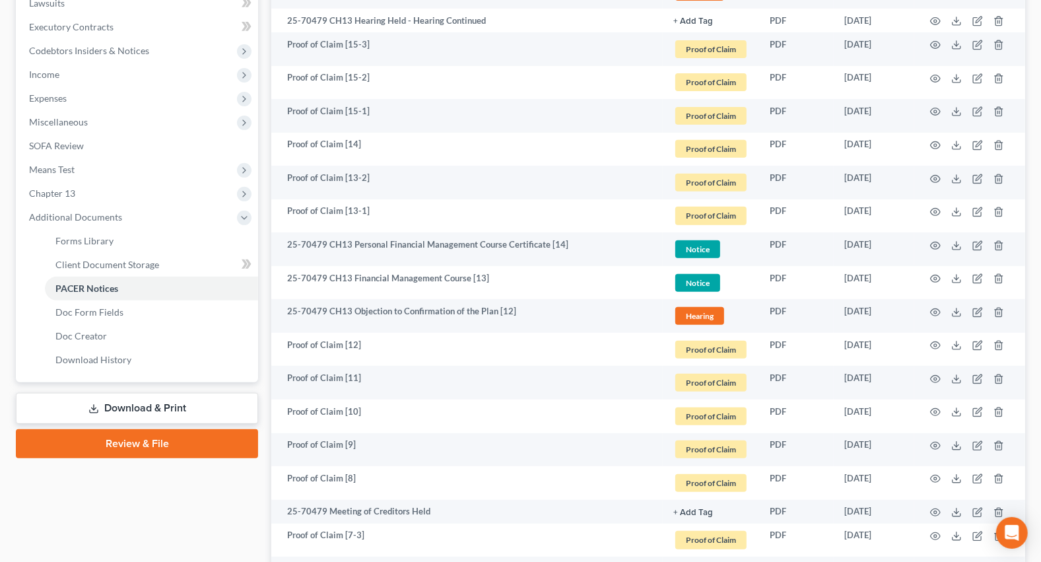
click at [101, 403] on link "Download & Print" at bounding box center [137, 408] width 242 height 31
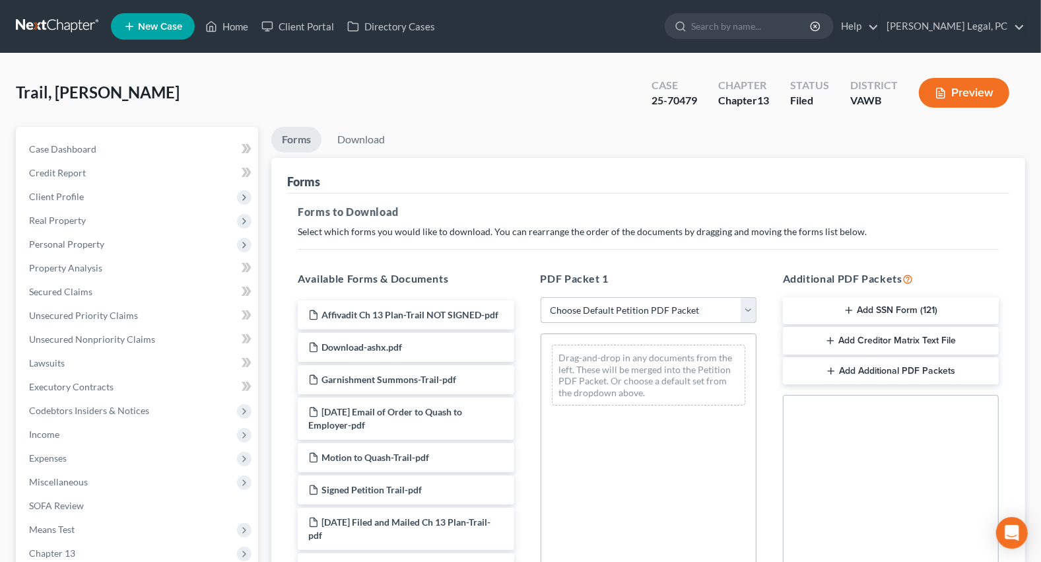
click at [568, 303] on select "Choose Default Petition PDF Packet Complete Bankruptcy Petition (all forms and …" at bounding box center [649, 310] width 216 height 26
select select "2"
click at [541, 297] on select "Choose Default Petition PDF Packet Complete Bankruptcy Petition (all forms and …" at bounding box center [649, 310] width 216 height 26
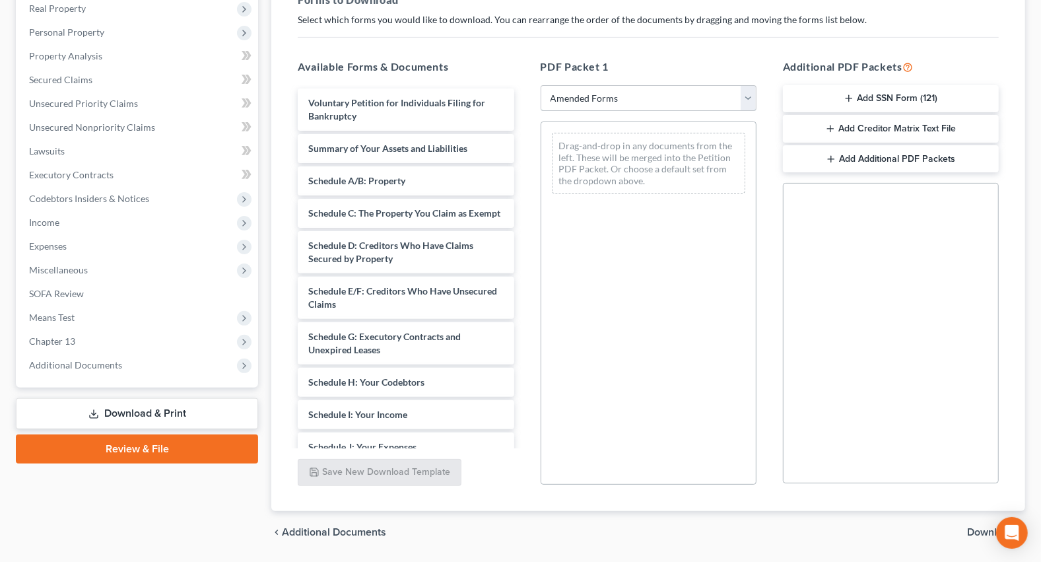
scroll to position [240, 0]
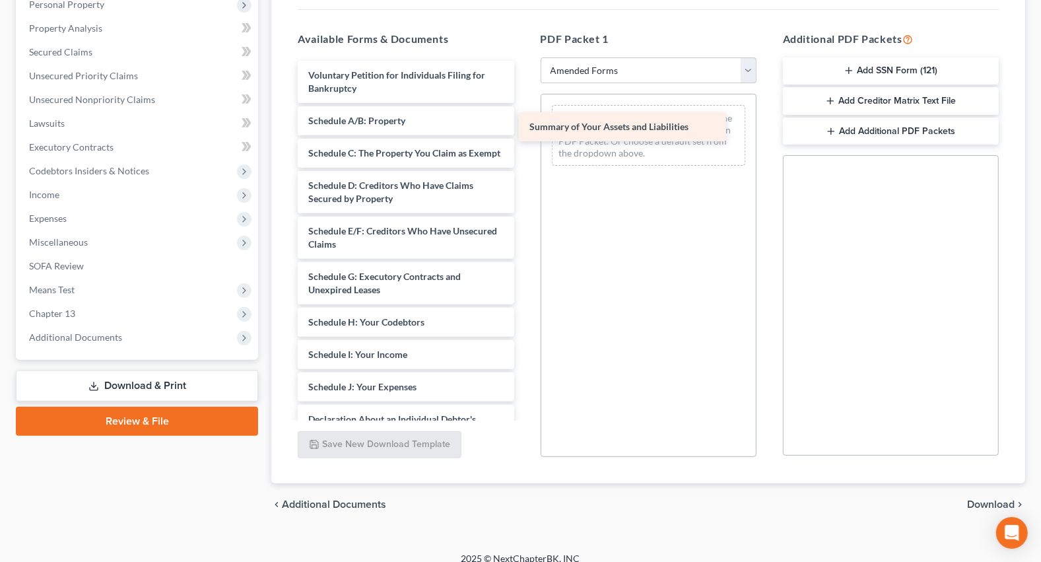
drag, startPoint x: 394, startPoint y: 118, endPoint x: 615, endPoint y: 124, distance: 221.3
click at [524, 125] on div "Summary of Your Assets and Liabilities Voluntary Petition for Individuals Filin…" at bounding box center [405, 371] width 237 height 620
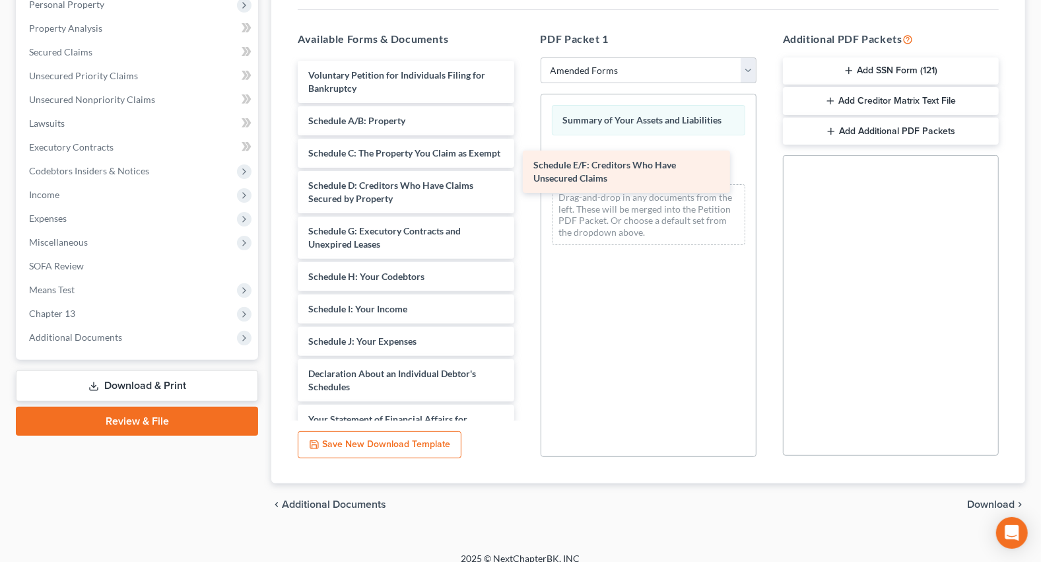
drag, startPoint x: 373, startPoint y: 251, endPoint x: 598, endPoint y: 169, distance: 239.6
click at [524, 172] on div "Schedule E/F: Creditors Who Have Unsecured Claims Voluntary Petition for Indivi…" at bounding box center [405, 348] width 237 height 575
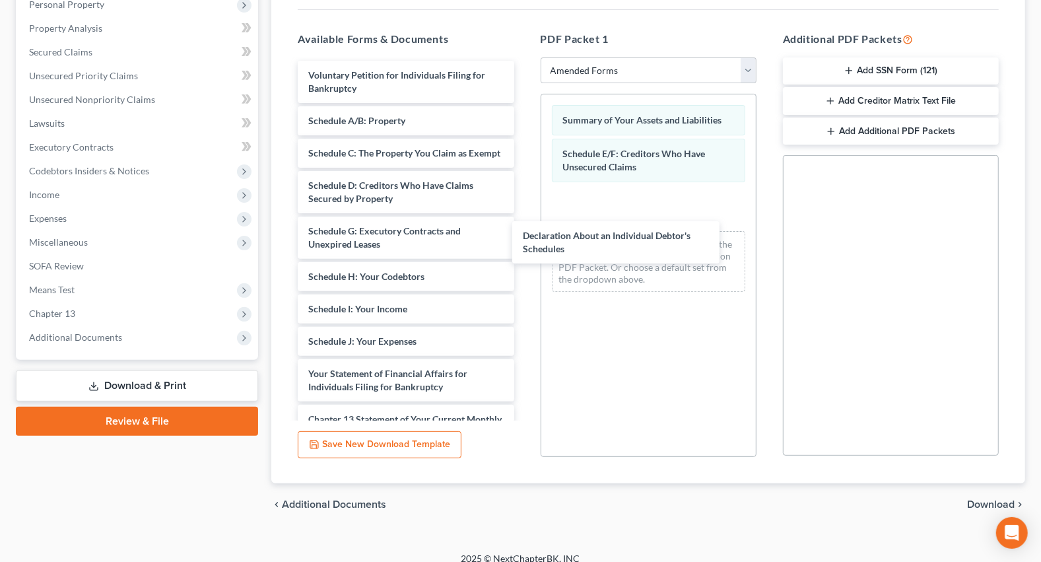
drag, startPoint x: 405, startPoint y: 396, endPoint x: 620, endPoint y: 244, distance: 262.9
click at [524, 246] on div "Declaration About an Individual Debtor's Schedules Voluntary Petition for Indiv…" at bounding box center [405, 325] width 237 height 529
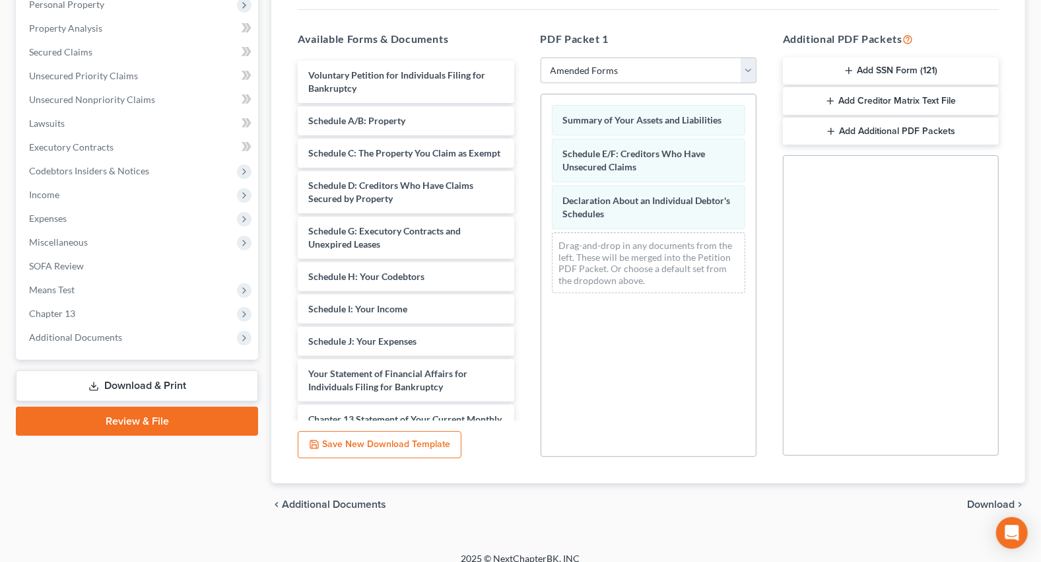
click at [977, 502] on span "Download" at bounding box center [991, 504] width 48 height 11
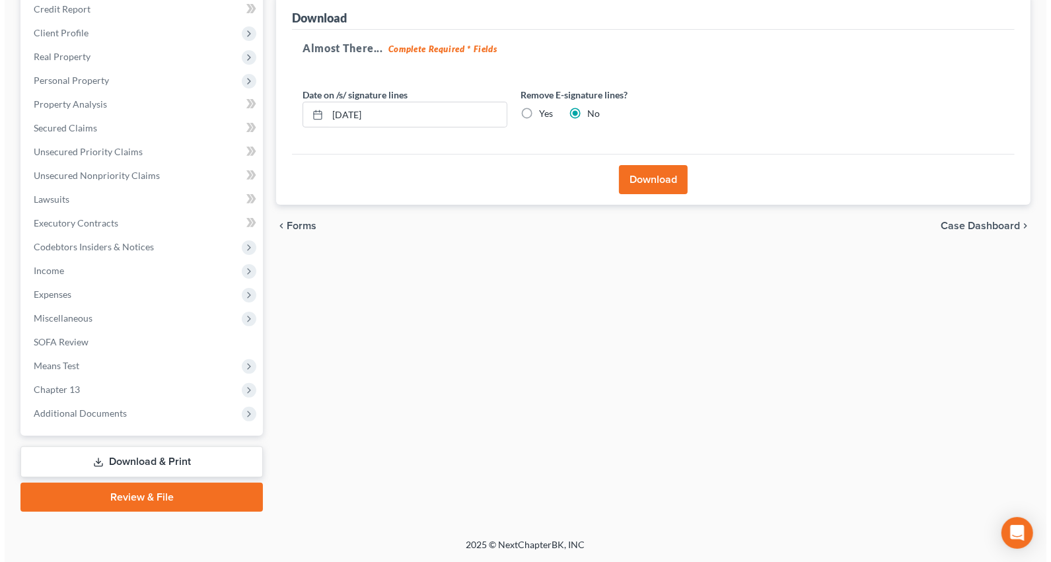
scroll to position [162, 0]
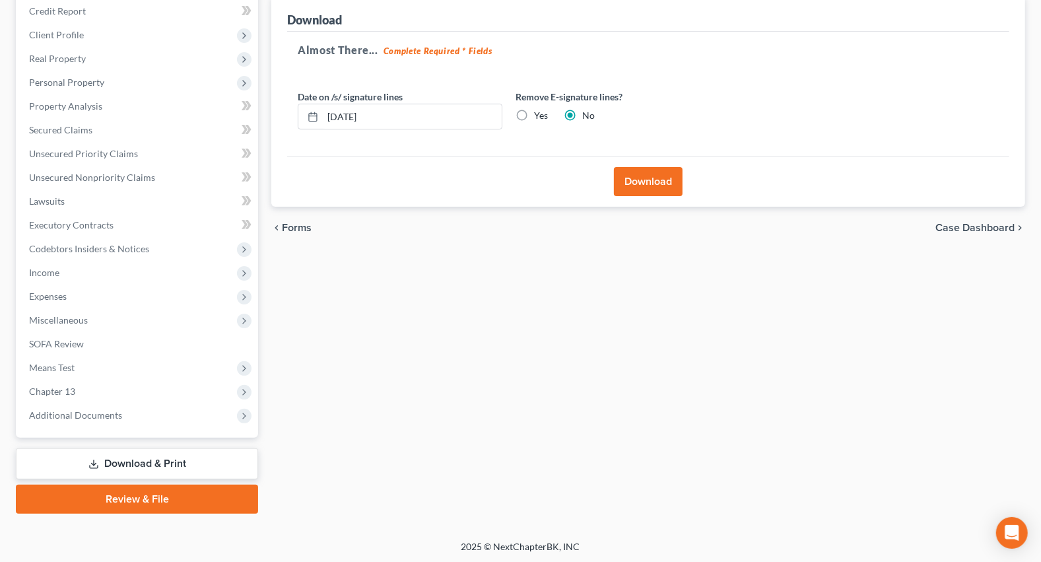
click at [657, 177] on button "Download" at bounding box center [648, 181] width 69 height 29
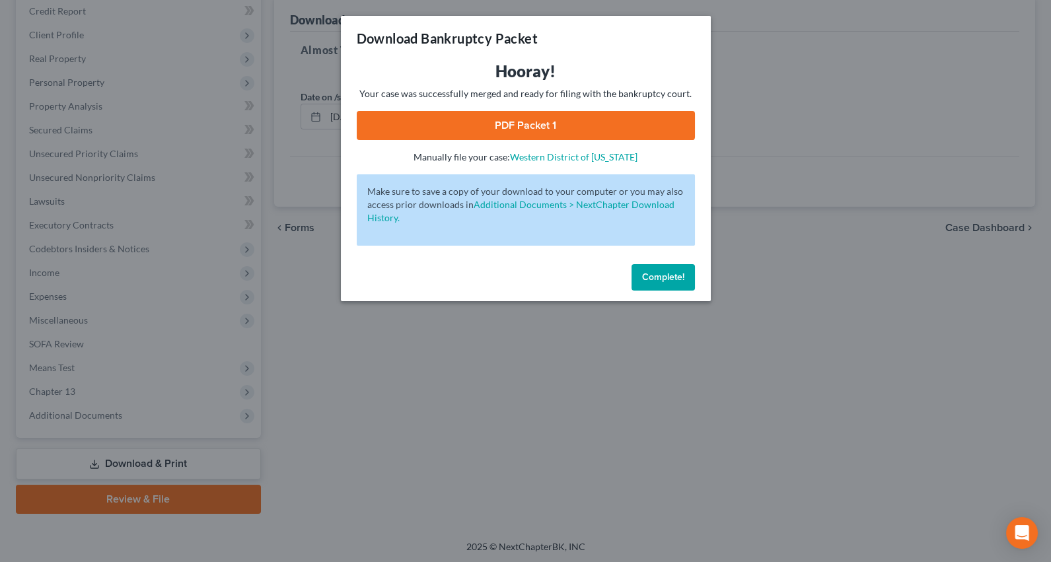
click at [536, 117] on link "PDF Packet 1" at bounding box center [526, 125] width 338 height 29
click at [584, 123] on link "PDF Packet 1" at bounding box center [526, 125] width 338 height 29
click at [816, 394] on div "Download Bankruptcy Packet Hooray! Your case was successfully merged and ready …" at bounding box center [525, 281] width 1051 height 562
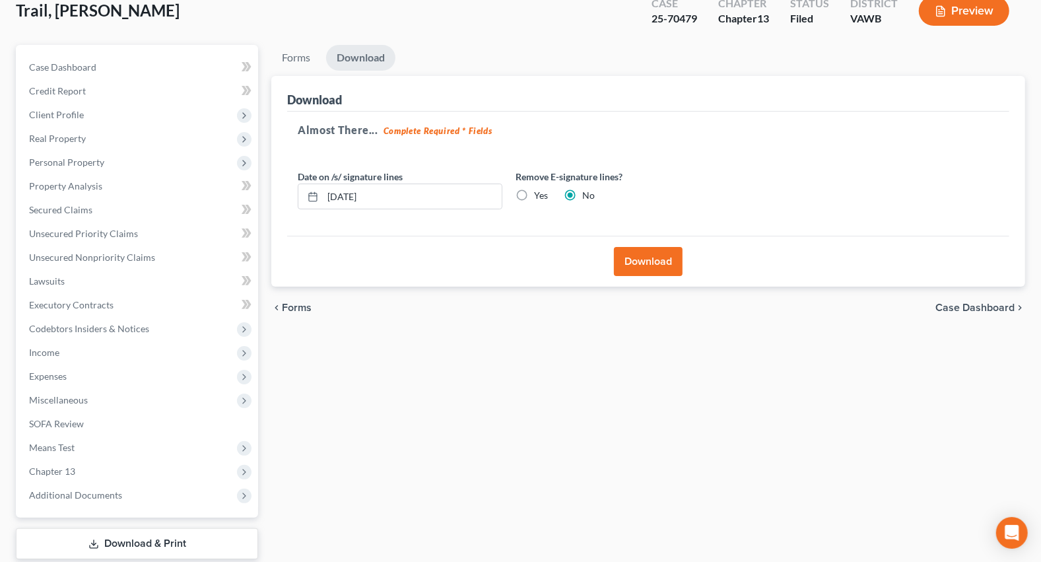
scroll to position [0, 0]
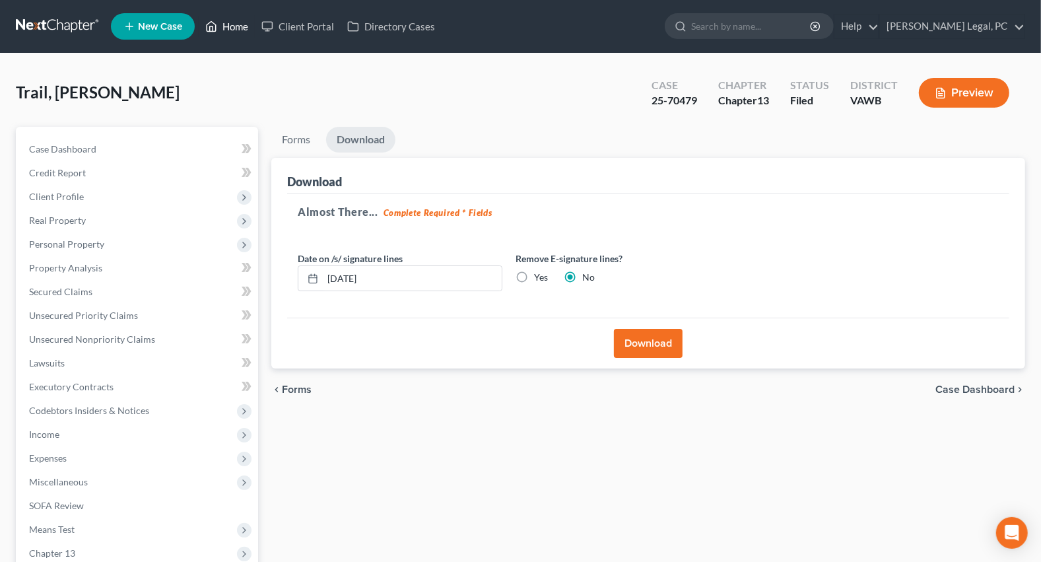
click at [240, 19] on link "Home" at bounding box center [227, 27] width 56 height 24
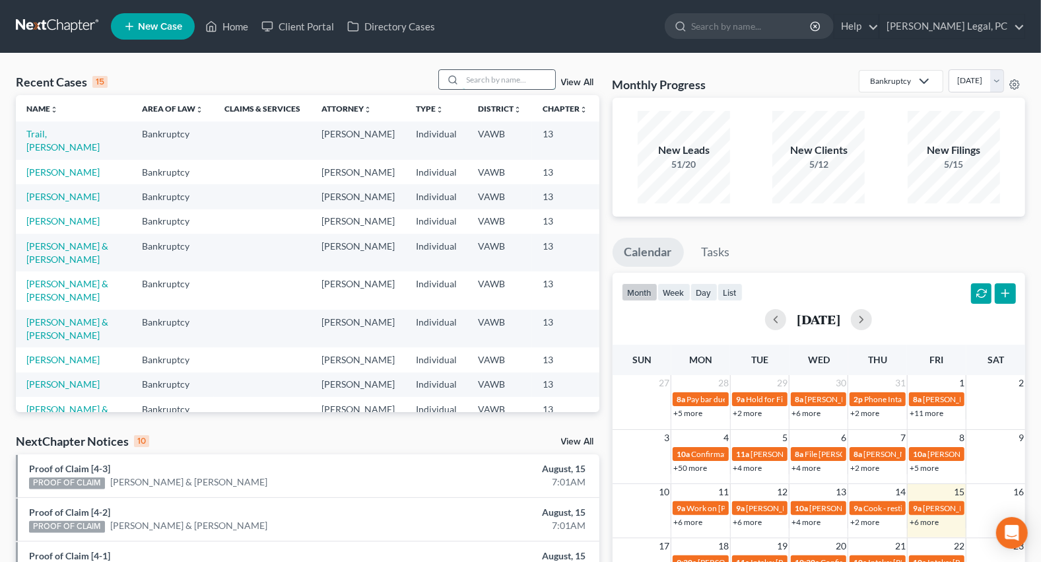
click at [508, 70] on input "search" at bounding box center [509, 79] width 92 height 19
type input "[PERSON_NAME]"
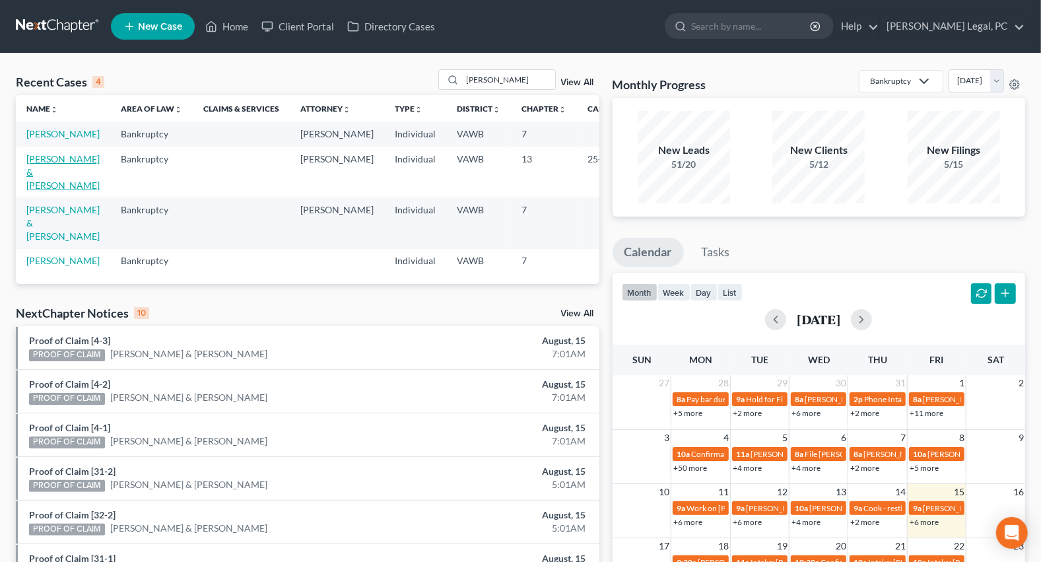
click at [53, 188] on link "[PERSON_NAME] & [PERSON_NAME]" at bounding box center [62, 172] width 73 height 38
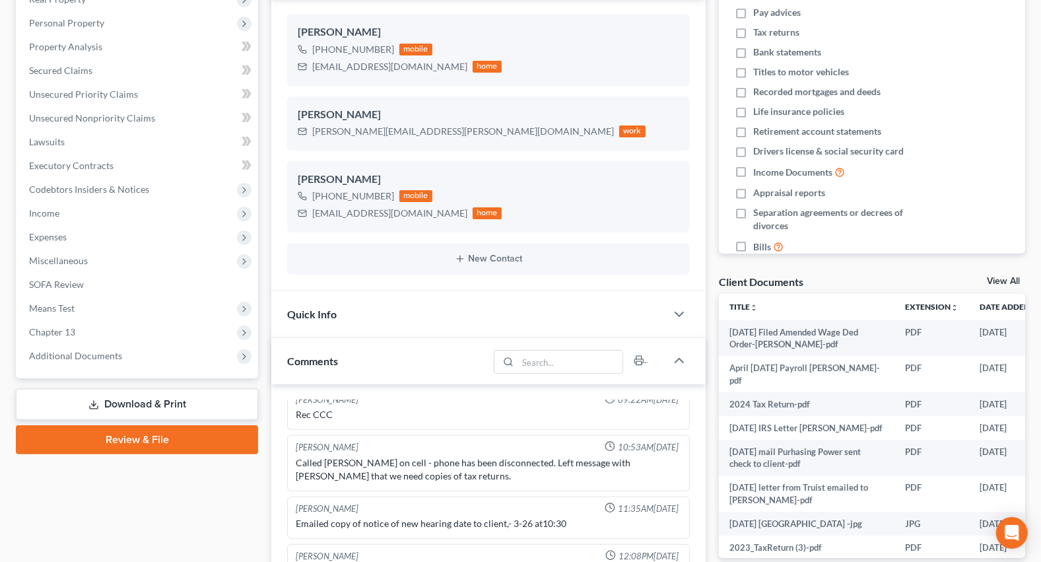
scroll to position [240, 0]
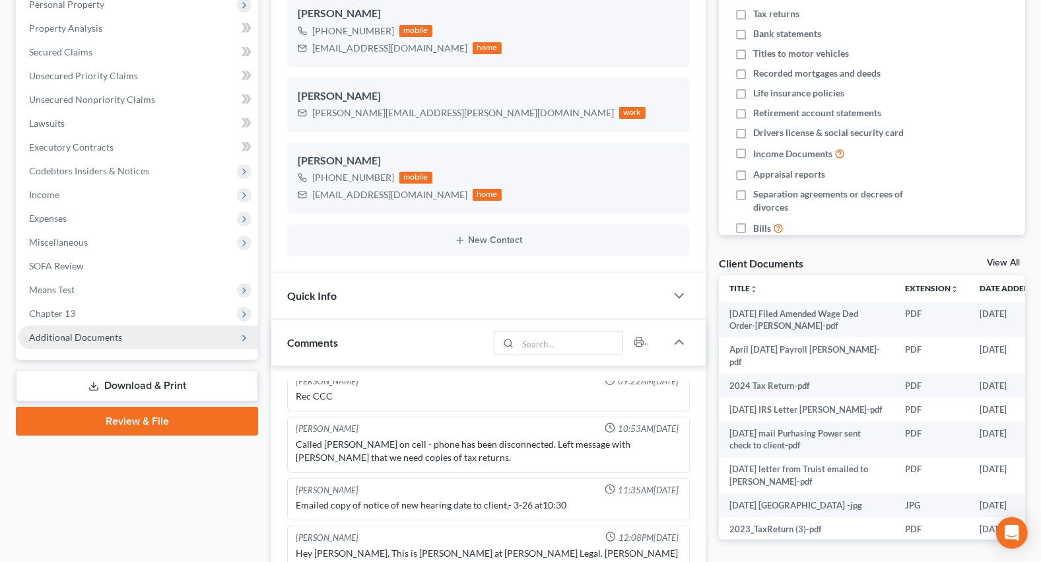
click at [73, 335] on span "Additional Documents" at bounding box center [75, 336] width 93 height 11
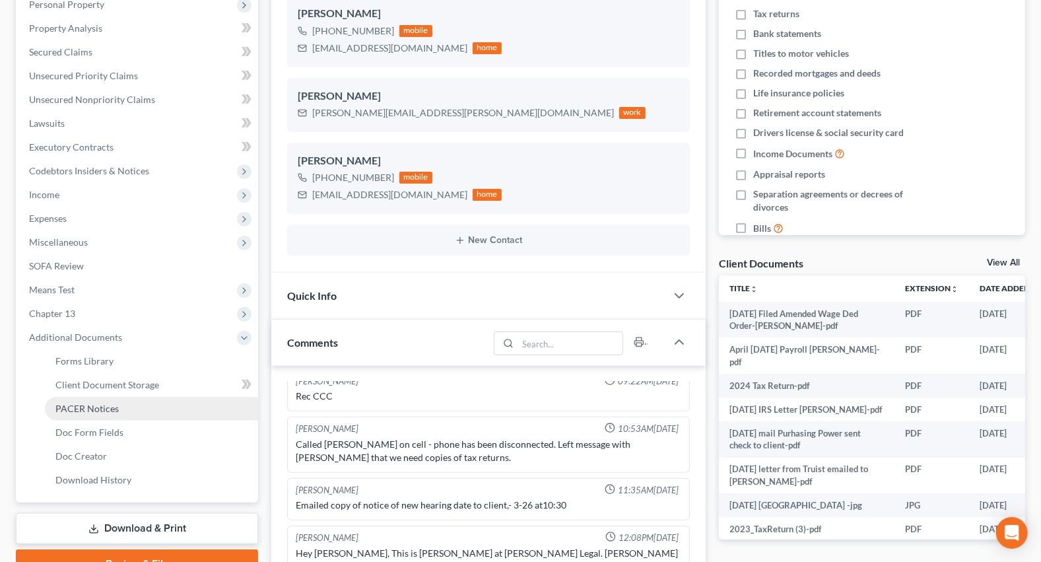
click at [85, 403] on span "PACER Notices" at bounding box center [86, 408] width 63 height 11
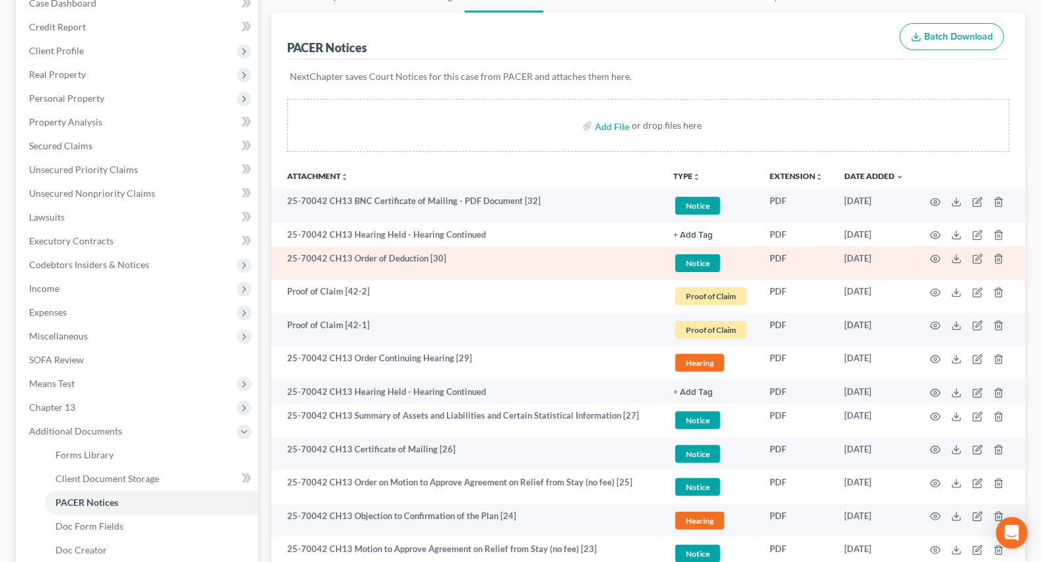
scroll to position [180, 0]
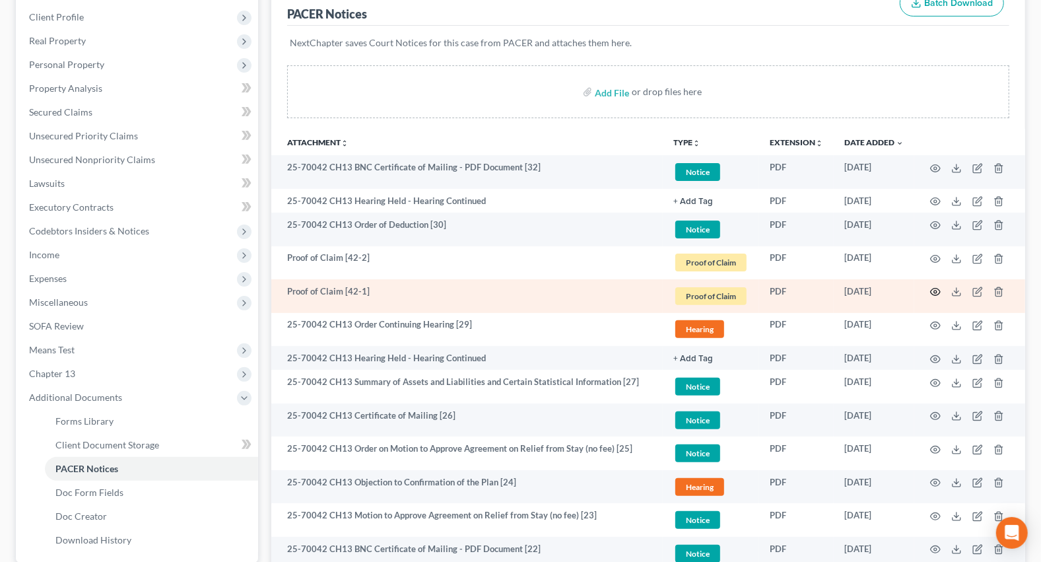
click at [938, 288] on icon "button" at bounding box center [935, 292] width 11 height 11
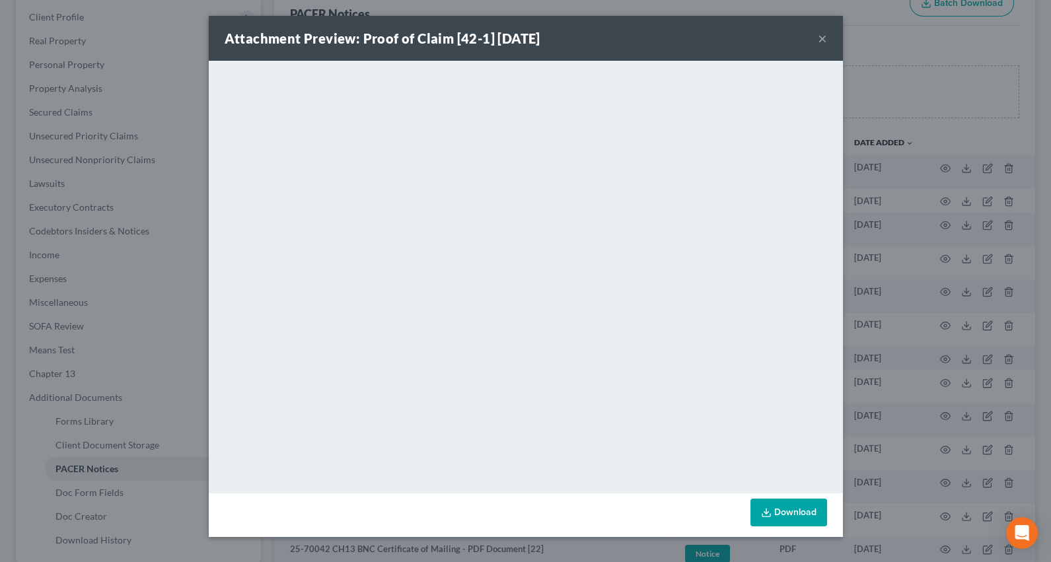
click at [823, 42] on button "×" at bounding box center [822, 38] width 9 height 16
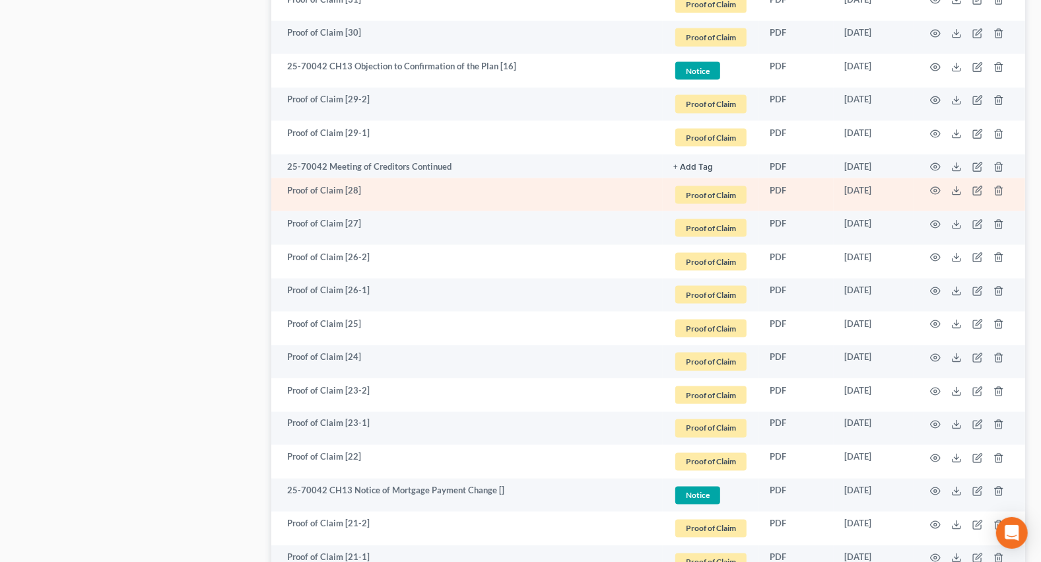
scroll to position [1500, 0]
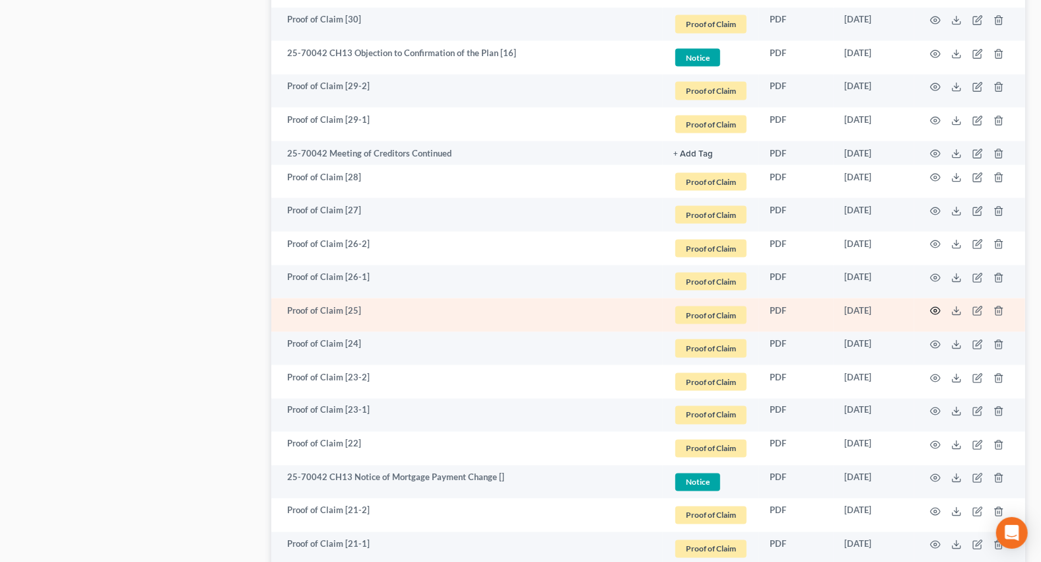
click at [937, 306] on icon "button" at bounding box center [935, 311] width 11 height 11
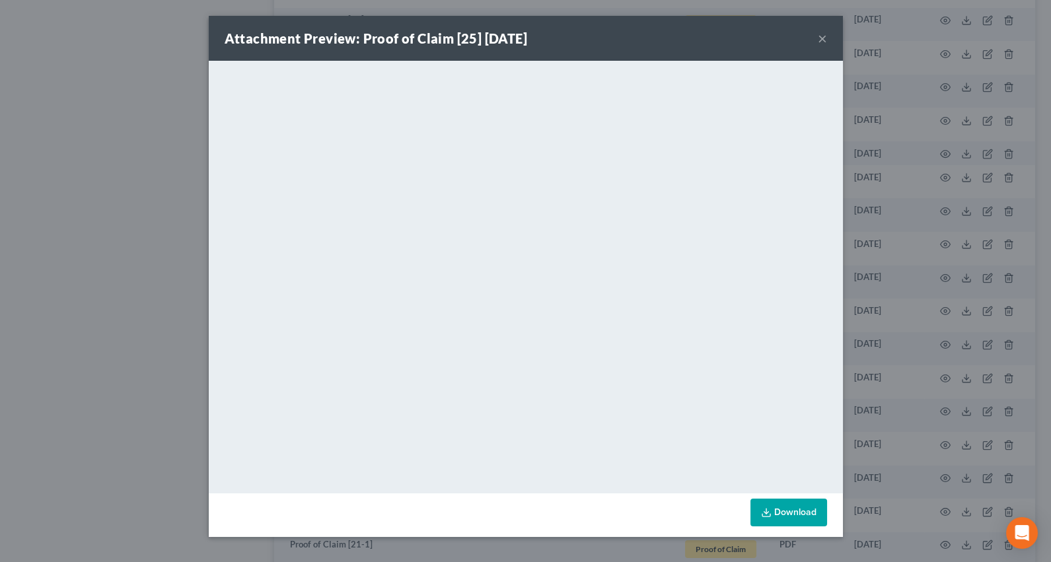
click at [824, 36] on button "×" at bounding box center [822, 38] width 9 height 16
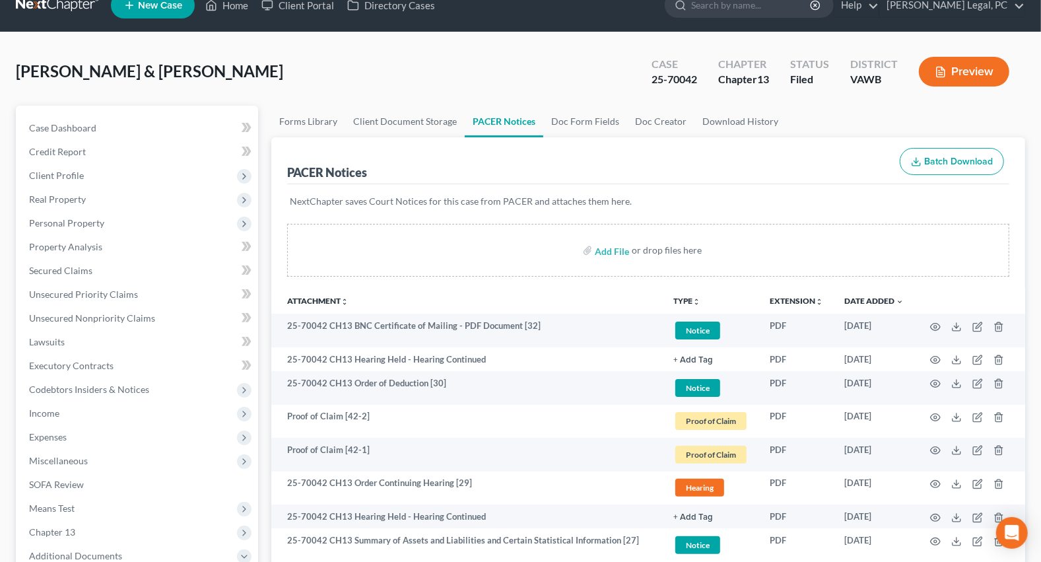
scroll to position [0, 0]
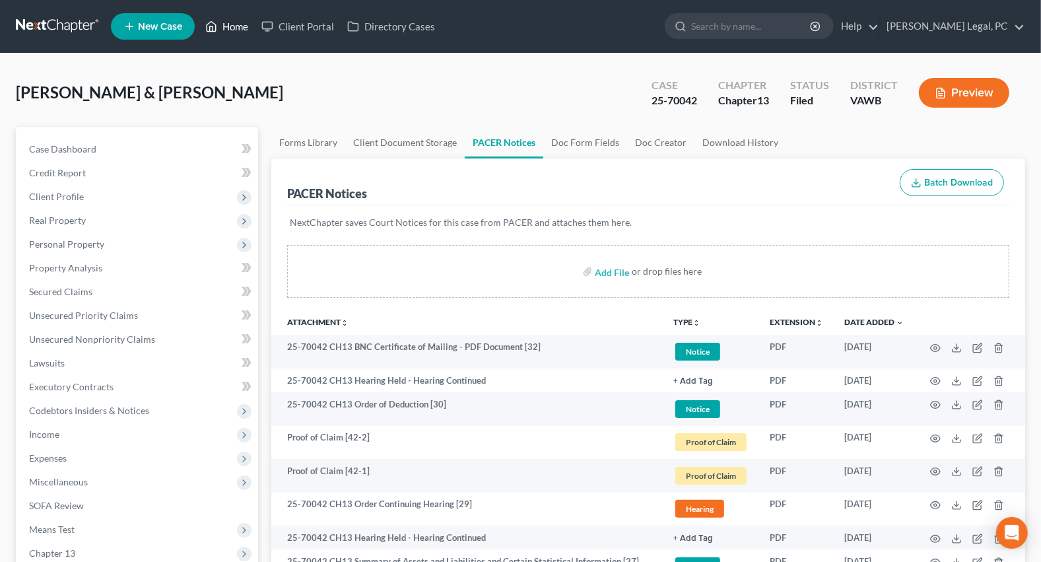
click at [225, 24] on link "Home" at bounding box center [227, 27] width 56 height 24
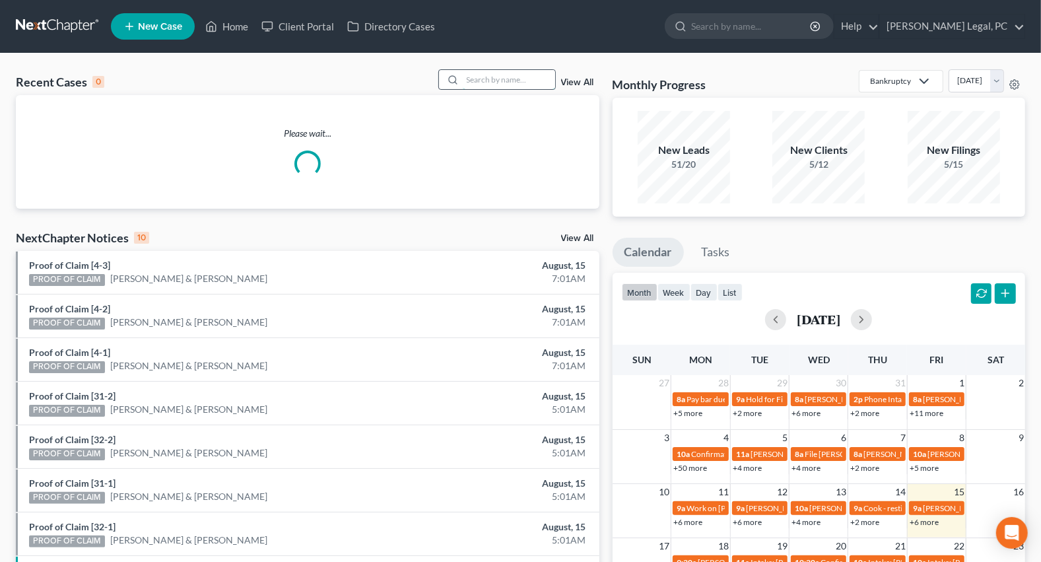
click at [514, 73] on input "search" at bounding box center [509, 79] width 92 height 19
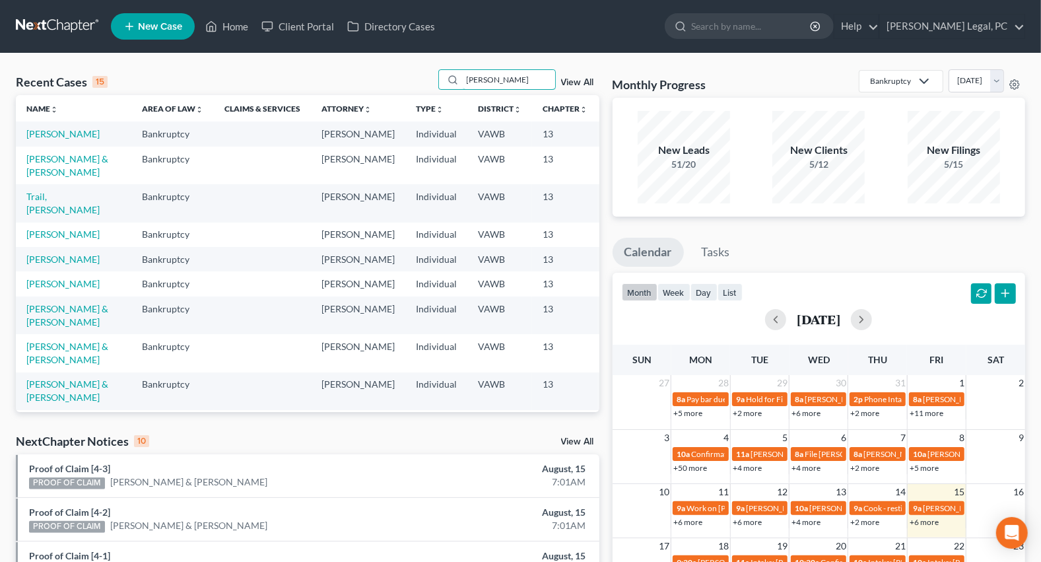
type input "[PERSON_NAME]"
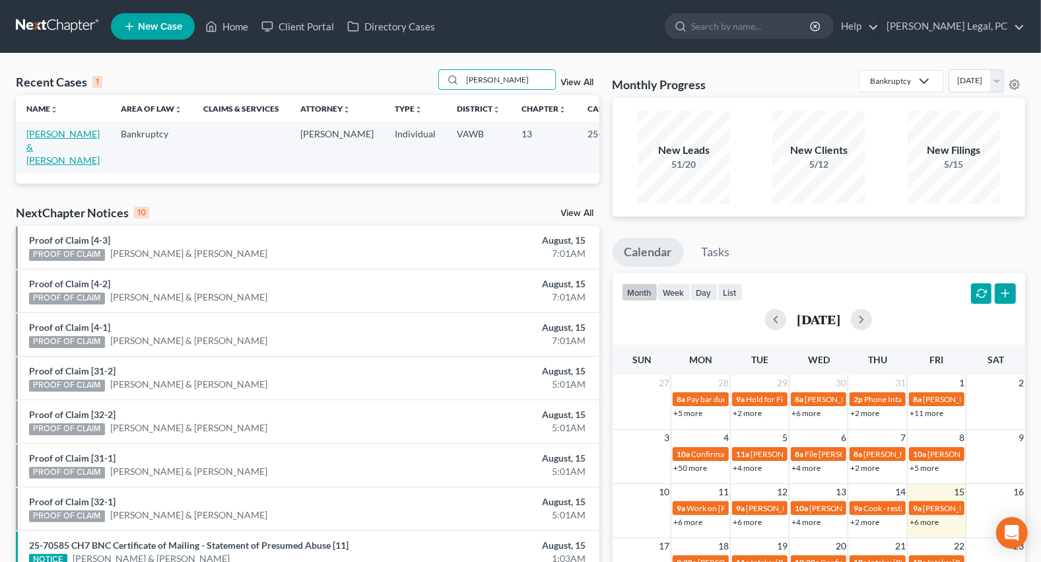
click at [38, 158] on link "[PERSON_NAME] & [PERSON_NAME]" at bounding box center [62, 147] width 73 height 38
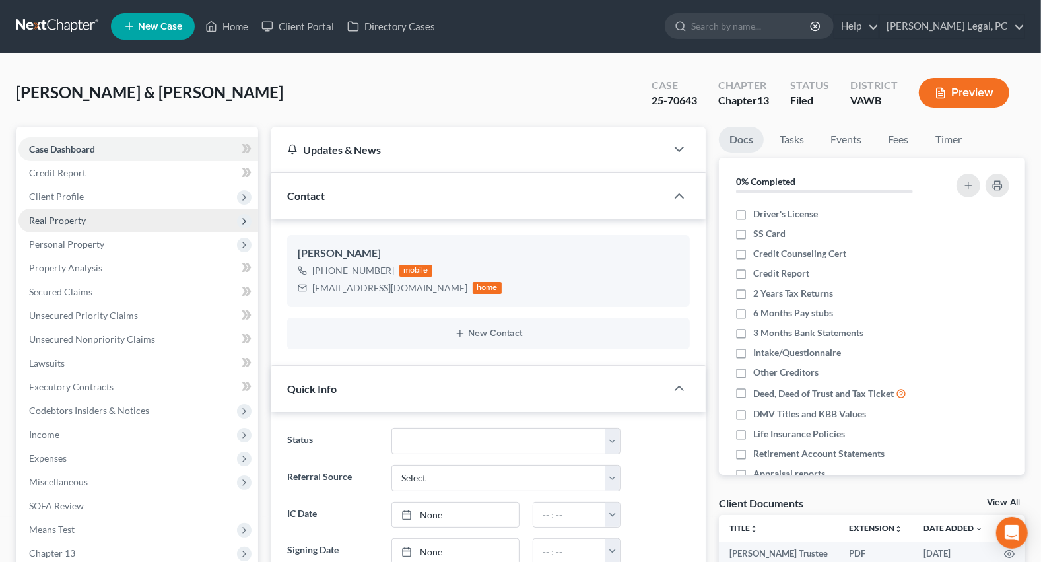
click at [66, 215] on span "Real Property" at bounding box center [57, 220] width 57 height 11
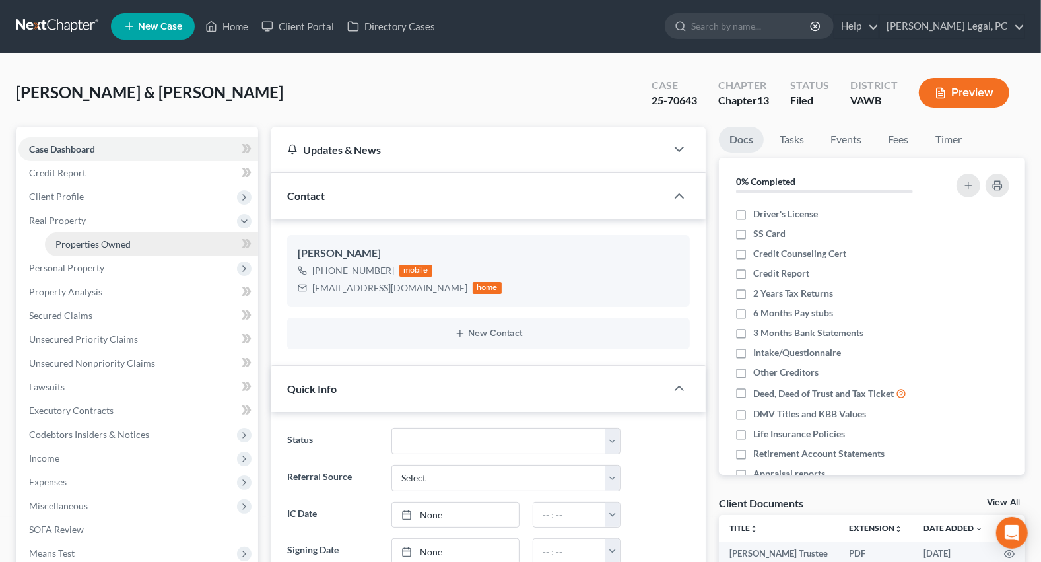
click at [80, 245] on span "Properties Owned" at bounding box center [92, 243] width 75 height 11
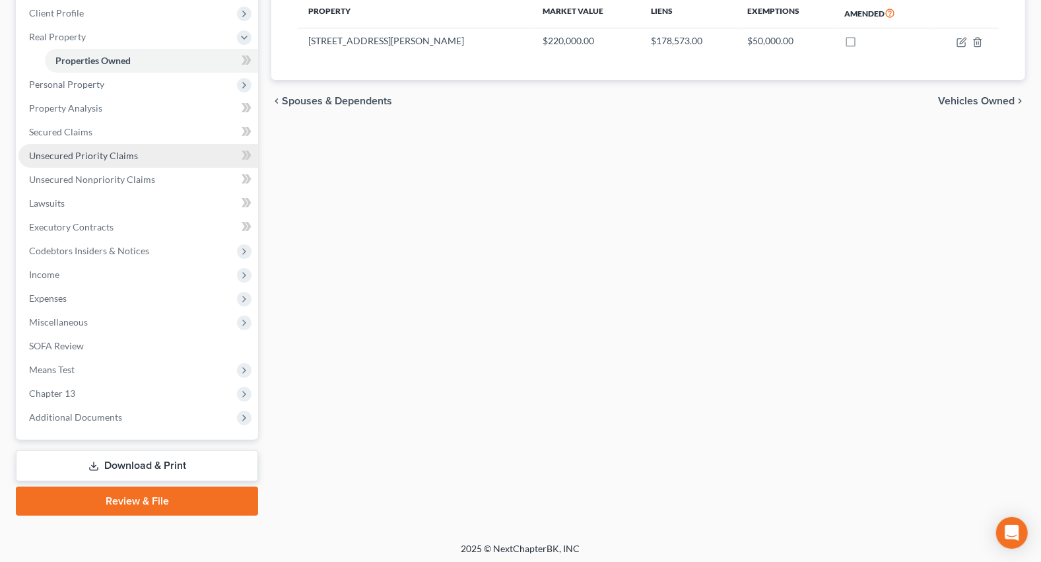
scroll to position [186, 0]
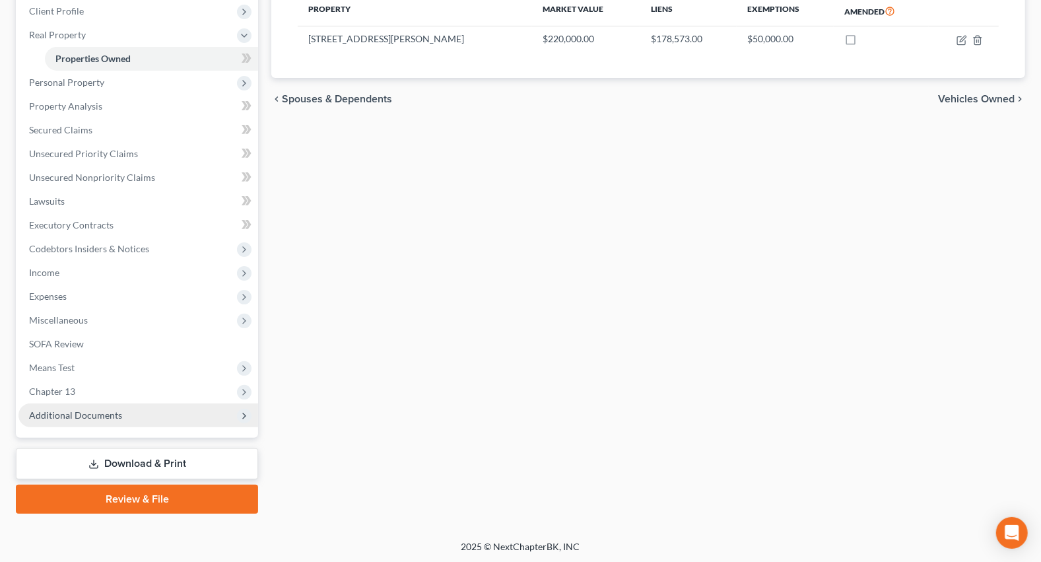
click at [84, 411] on span "Additional Documents" at bounding box center [75, 414] width 93 height 11
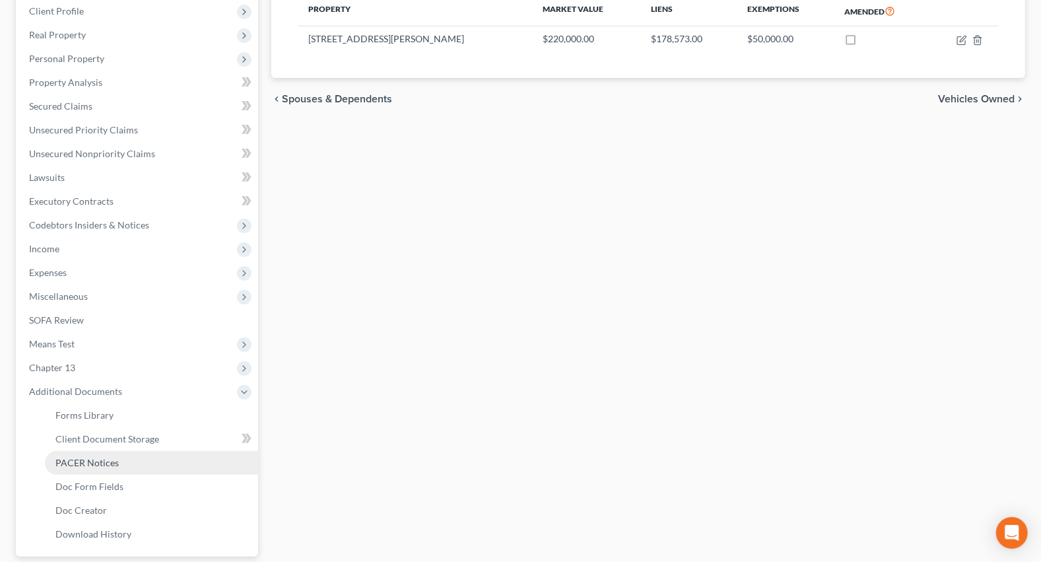
click at [110, 462] on span "PACER Notices" at bounding box center [86, 462] width 63 height 11
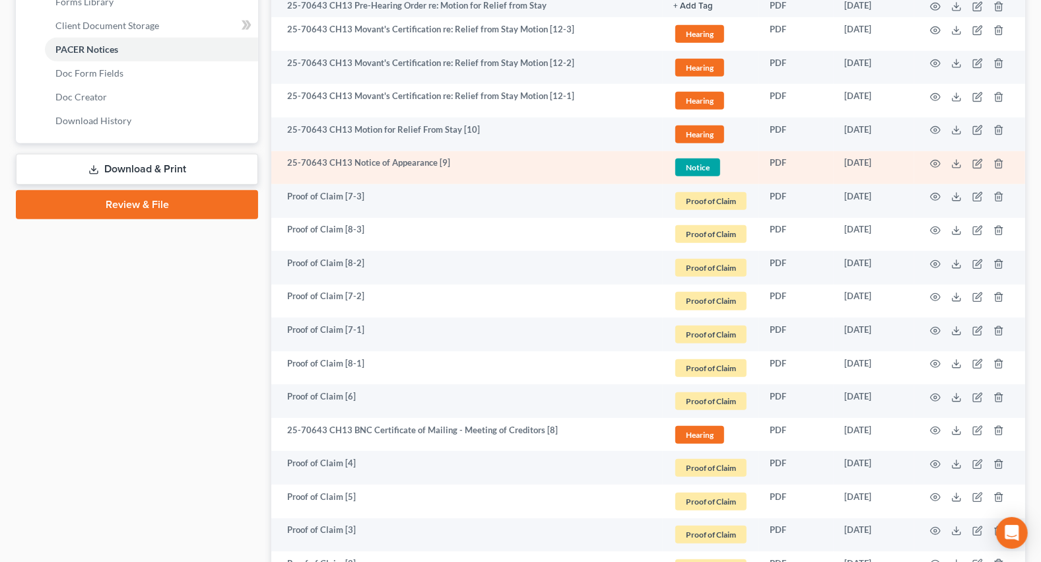
scroll to position [600, 0]
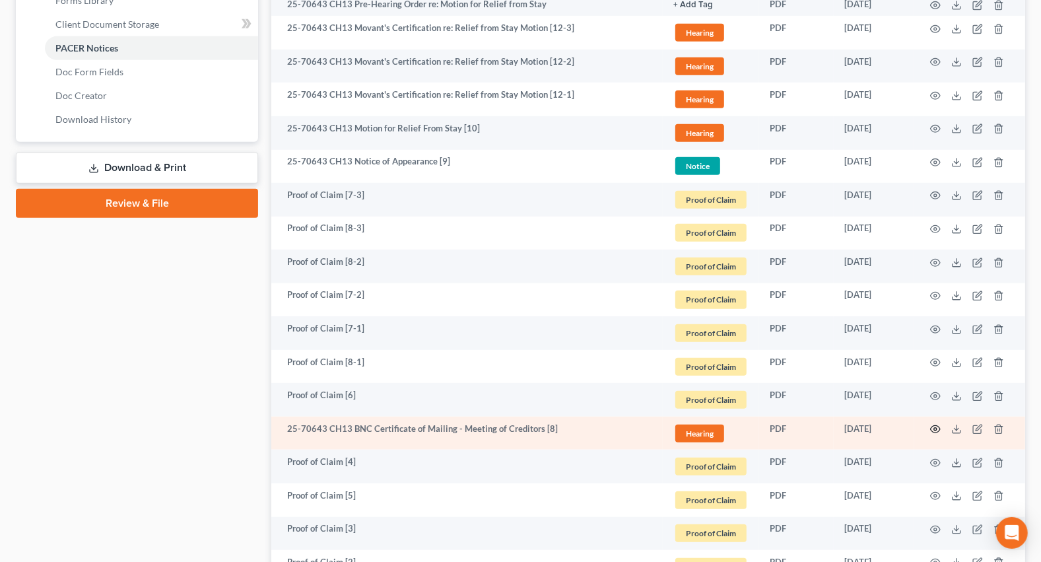
click at [934, 425] on icon "button" at bounding box center [935, 429] width 11 height 11
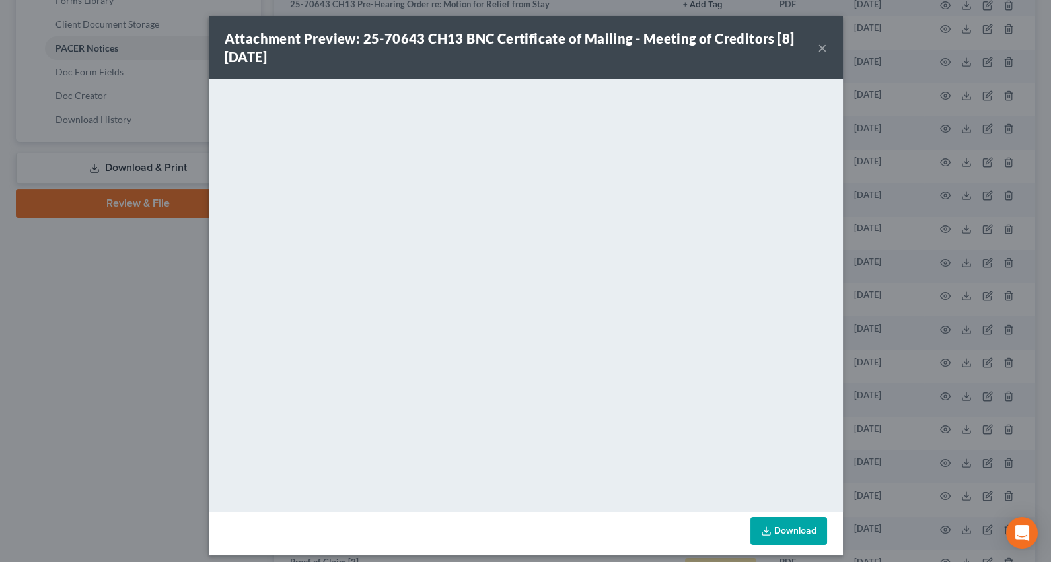
click at [818, 45] on button "×" at bounding box center [822, 48] width 9 height 16
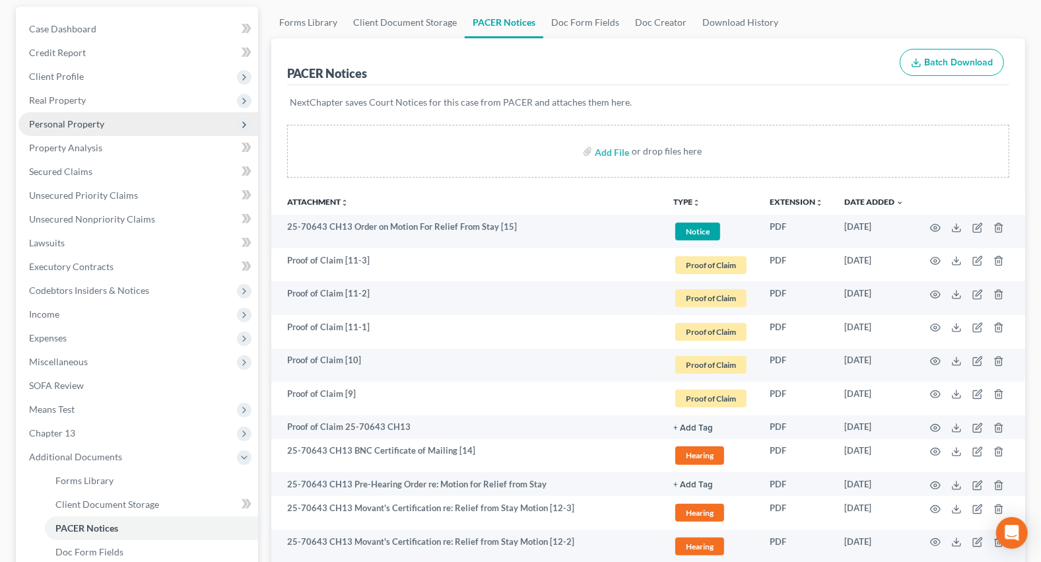
scroll to position [120, 0]
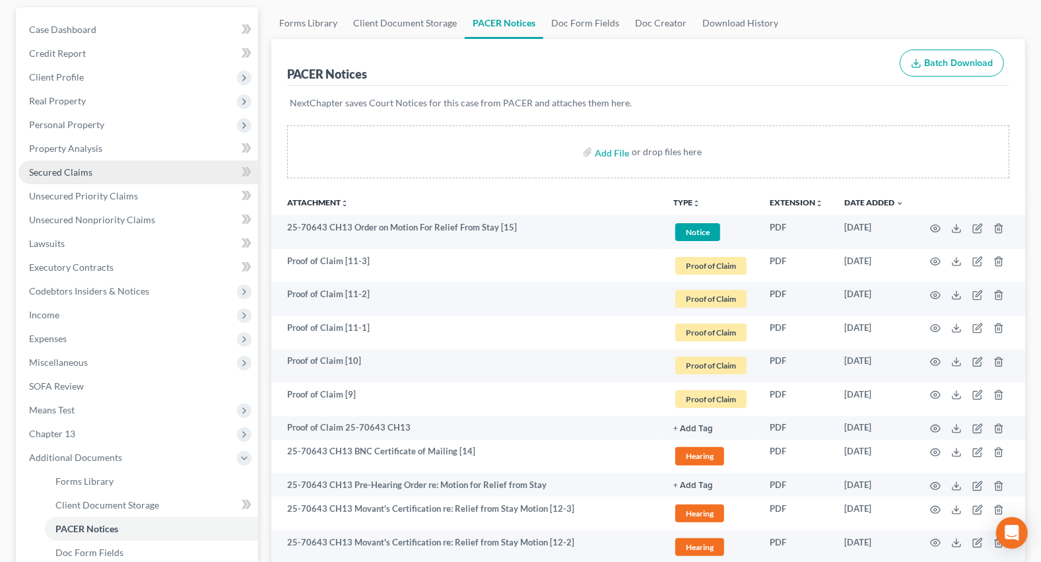
click at [71, 164] on link "Secured Claims" at bounding box center [138, 172] width 240 height 24
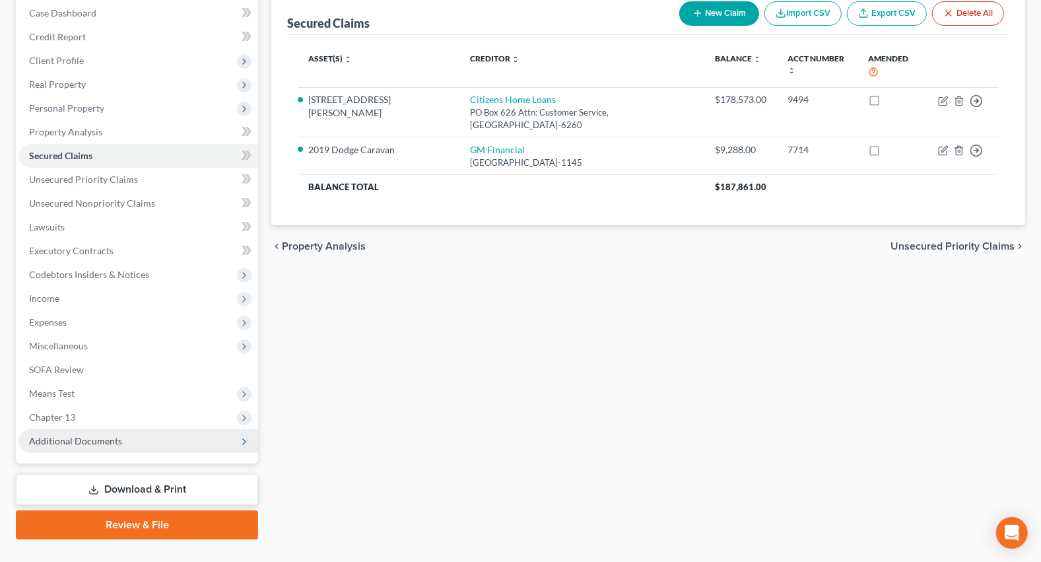
scroll to position [162, 0]
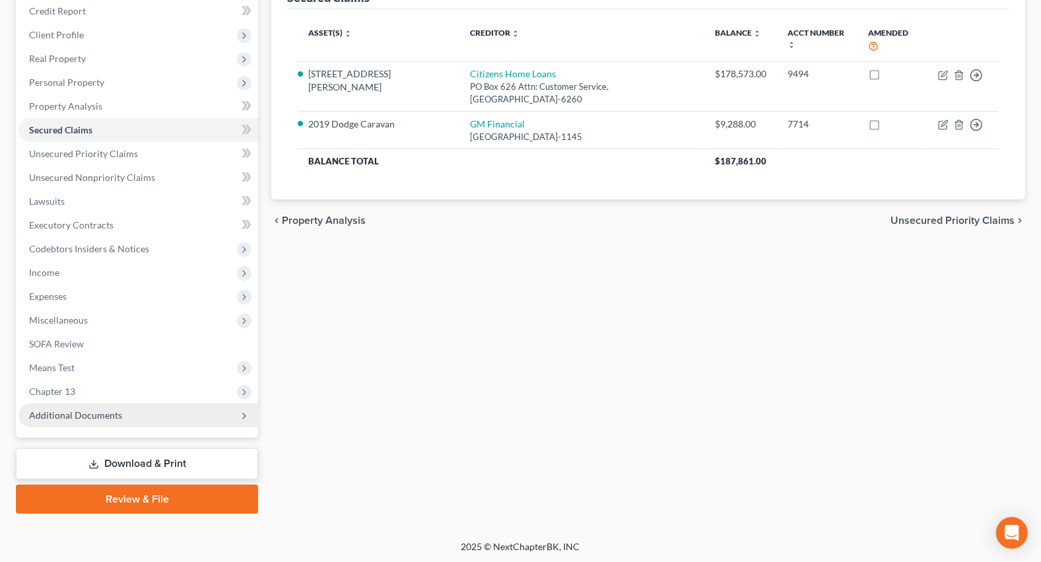
click at [51, 415] on span "Additional Documents" at bounding box center [75, 414] width 93 height 11
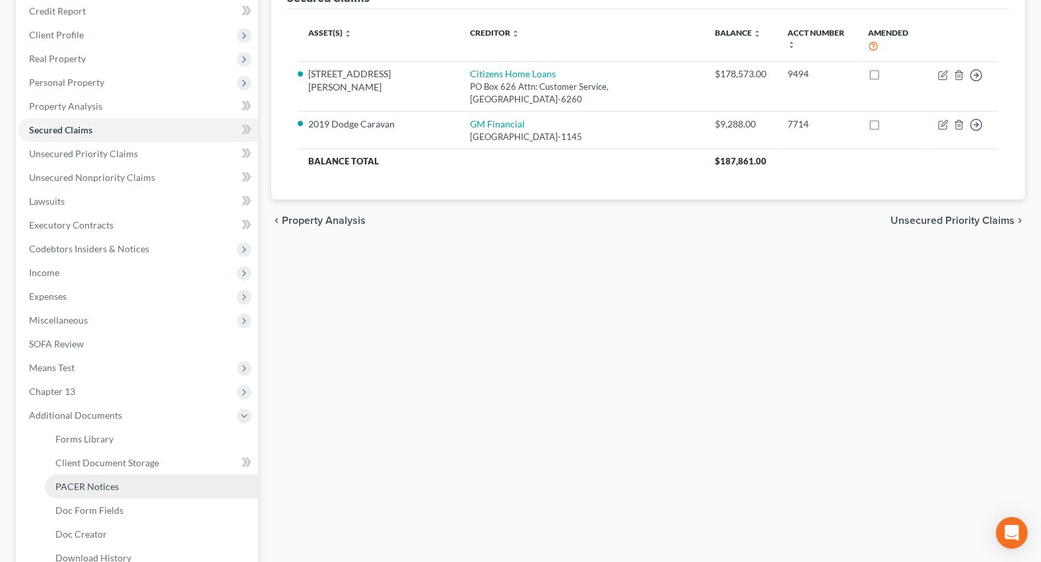
click at [83, 481] on span "PACER Notices" at bounding box center [86, 486] width 63 height 11
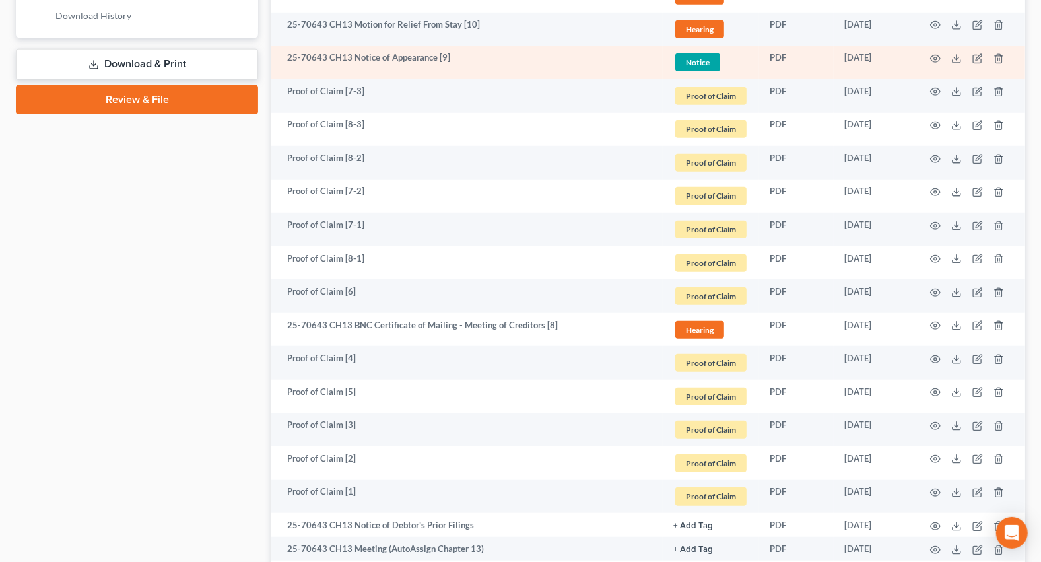
scroll to position [720, 0]
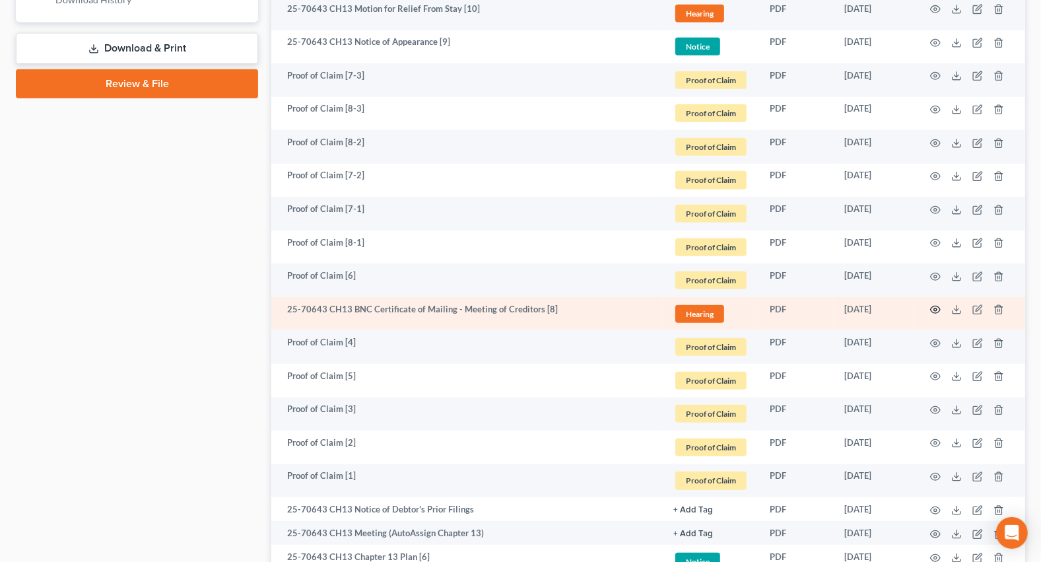
click at [936, 304] on icon "button" at bounding box center [935, 309] width 11 height 11
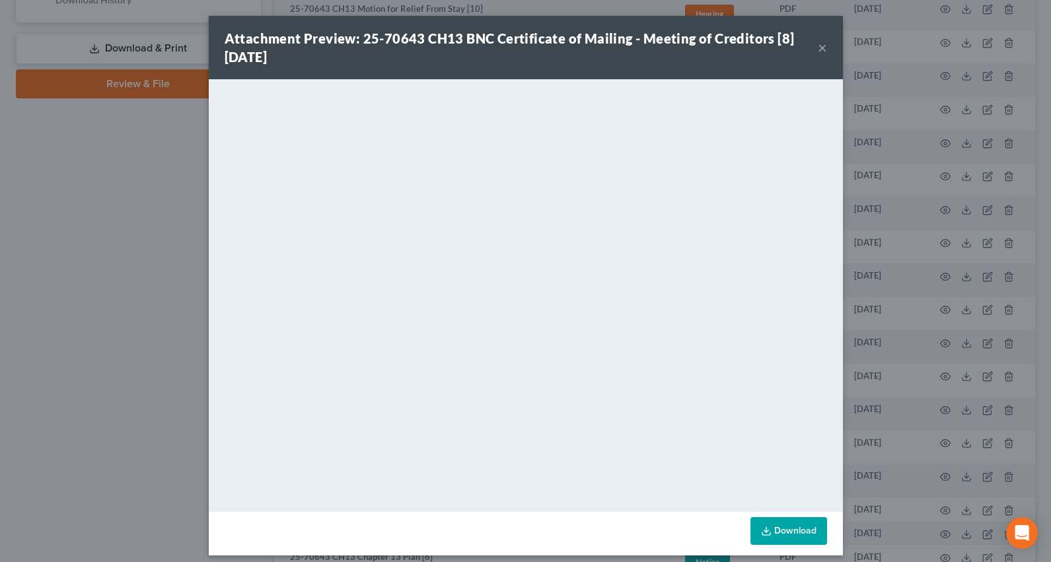
click at [818, 52] on button "×" at bounding box center [822, 48] width 9 height 16
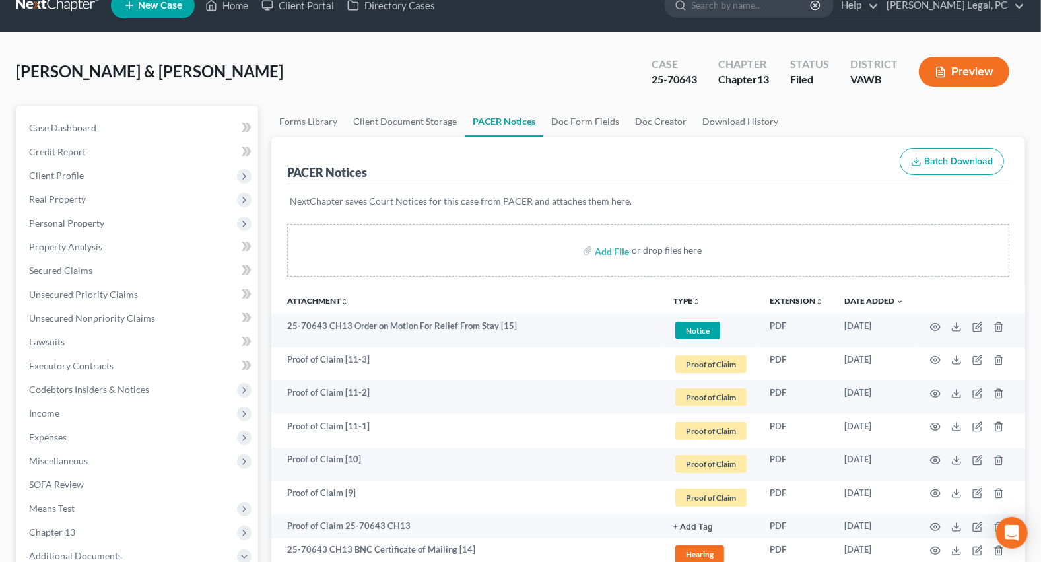
scroll to position [0, 0]
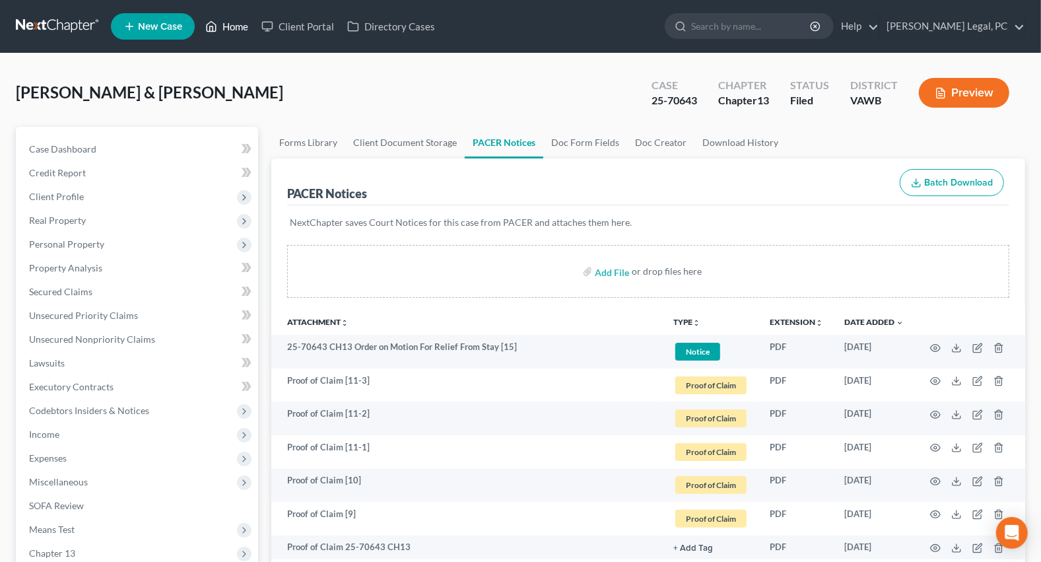
click at [243, 21] on link "Home" at bounding box center [227, 27] width 56 height 24
